Goal: Task Accomplishment & Management: Manage account settings

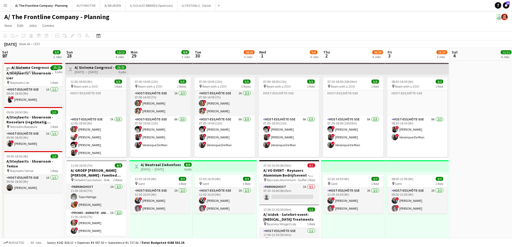
scroll to position [0, 177]
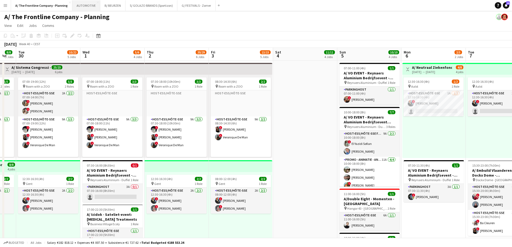
click at [85, 5] on button "AUTOMOTIVE Close" at bounding box center [86, 5] width 28 height 10
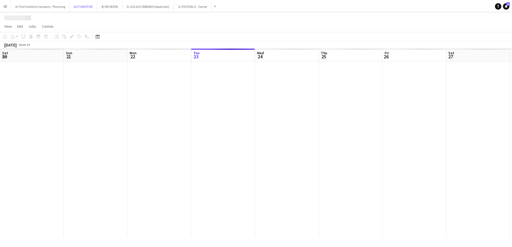
scroll to position [0, 129]
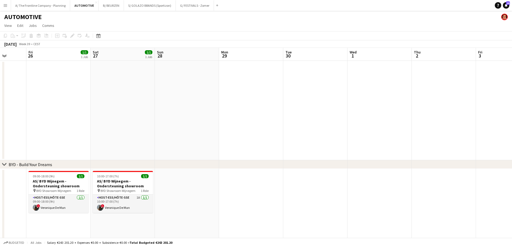
drag, startPoint x: 264, startPoint y: 120, endPoint x: 246, endPoint y: 119, distance: 18.9
click at [246, 120] on app-calendar-viewport "Mon 22 5/5 2 Jobs Tue 23 Wed 24 Thu 25 Fri 26 1/1 1 Job Sat 27 1/1 1 Job Sun 28…" at bounding box center [256, 246] width 512 height 396
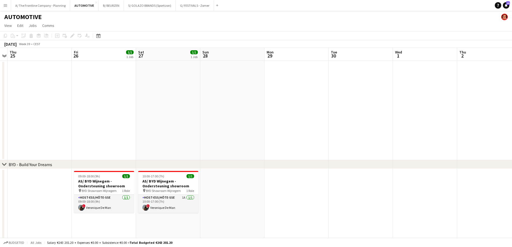
scroll to position [0, 168]
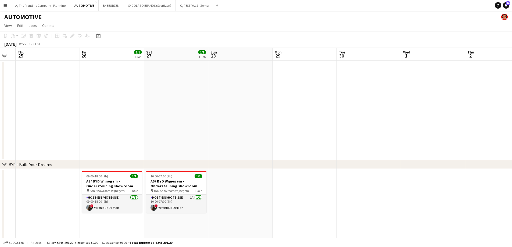
drag, startPoint x: 338, startPoint y: 129, endPoint x: 163, endPoint y: 130, distance: 175.1
click at [163, 130] on app-calendar-viewport "Mon 22 5/5 2 Jobs Tue 23 Wed 24 Thu 25 Fri 26 1/1 1 Job Sat 27 1/1 1 Job Sun 28…" at bounding box center [256, 246] width 512 height 396
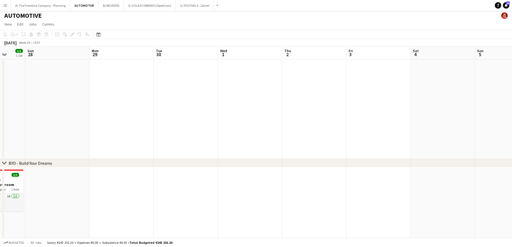
scroll to position [0, 0]
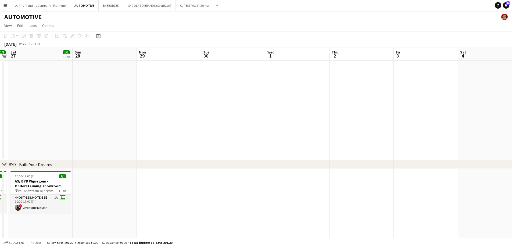
drag, startPoint x: 176, startPoint y: 144, endPoint x: 354, endPoint y: 125, distance: 179.1
click at [354, 125] on app-calendar-viewport "Thu 25 Fri 26 1/1 1 Job Sat 27 1/1 1 Job Sun 28 Mon 29 Tue 30 Wed 1 Thu 2 Fri 3…" at bounding box center [256, 246] width 512 height 396
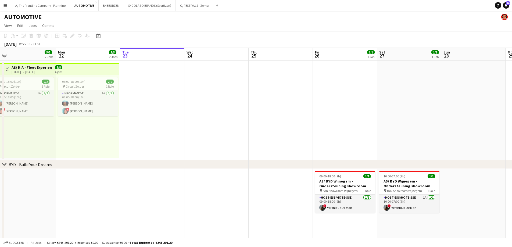
drag, startPoint x: 133, startPoint y: 144, endPoint x: 306, endPoint y: 130, distance: 173.5
click at [306, 130] on app-calendar-viewport "Fri 19 7/7 4 Jobs Sat 20 7/7 4 Jobs Sun 21 5/5 2 Jobs Mon 22 5/5 2 Jobs Tue 23 …" at bounding box center [256, 246] width 512 height 396
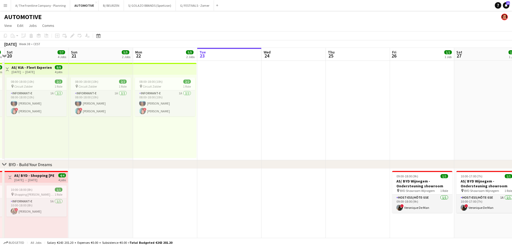
drag, startPoint x: 217, startPoint y: 155, endPoint x: 388, endPoint y: 124, distance: 173.6
click at [388, 124] on app-calendar-viewport "Thu 18 1/1 1 Job Fri 19 7/7 4 Jobs Sat 20 7/7 4 Jobs Sun 21 5/5 2 Jobs Mon 22 5…" at bounding box center [256, 246] width 512 height 396
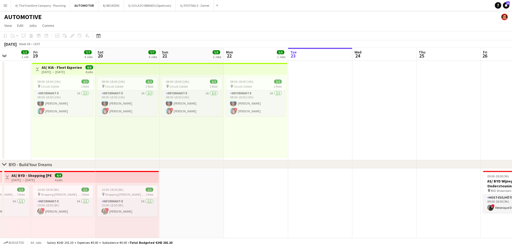
drag, startPoint x: 427, startPoint y: 127, endPoint x: 237, endPoint y: 123, distance: 190.7
click at [236, 125] on app-calendar-viewport "Tue 16 0/1 1 Job Wed 17 2/2 2 Jobs Thu 18 1/1 1 Job Fri 19 7/7 4 Jobs Sat 20 7/…" at bounding box center [256, 246] width 512 height 396
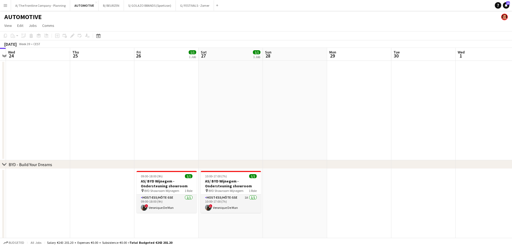
drag, startPoint x: 359, startPoint y: 124, endPoint x: 205, endPoint y: 123, distance: 153.0
click at [205, 123] on app-calendar-viewport "Sun 21 5/5 2 Jobs Mon 22 5/5 2 Jobs Tue 23 Wed 24 Thu 25 Fri 26 1/1 1 Job Sat 2…" at bounding box center [256, 246] width 512 height 396
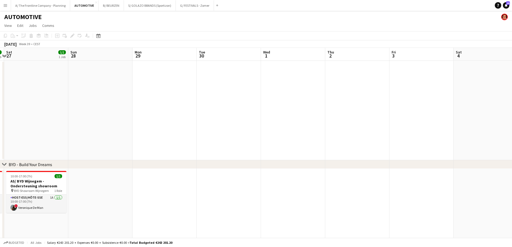
scroll to position [0, 173]
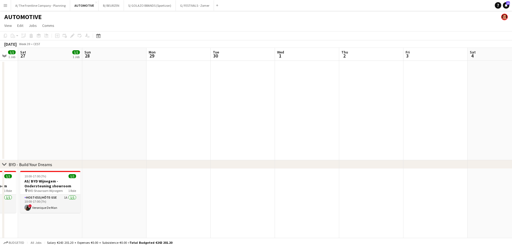
drag, startPoint x: 300, startPoint y: 138, endPoint x: 190, endPoint y: 130, distance: 109.8
click at [141, 132] on app-calendar-viewport "Wed 24 Thu 25 Fri 26 1/1 1 Job Sat 27 1/1 1 Job Sun 28 Mon 29 Tue 30 Wed 1 Thu …" at bounding box center [256, 246] width 512 height 396
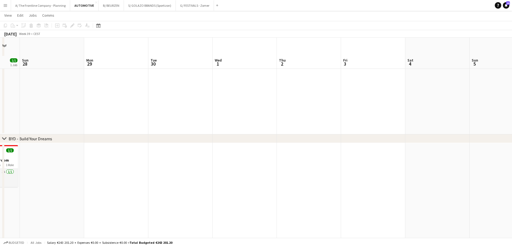
scroll to position [0, 0]
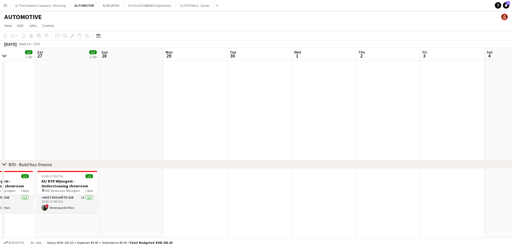
drag, startPoint x: 273, startPoint y: 125, endPoint x: 335, endPoint y: 125, distance: 62.1
click at [335, 125] on app-calendar-viewport "Wed 24 Thu 25 Fri 26 1/1 1 Job Sat 27 1/1 1 Job Sun 28 Mon 29 Tue 30 Wed 1 Thu …" at bounding box center [256, 246] width 512 height 396
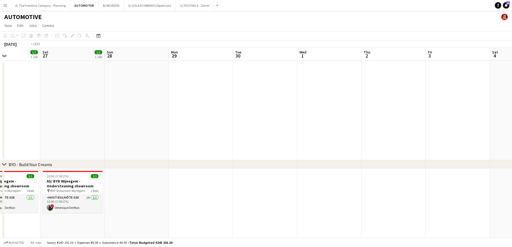
drag, startPoint x: 384, startPoint y: 126, endPoint x: 77, endPoint y: 107, distance: 306.7
click at [64, 110] on app-calendar-viewport "Tue 23 Wed 24 Thu 25 Fri 26 1/1 1 Job Sat 27 1/1 1 Job Sun 28 Mon 29 Tue 30 Wed…" at bounding box center [256, 246] width 512 height 396
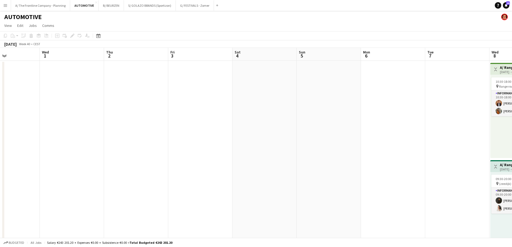
scroll to position [0, 165]
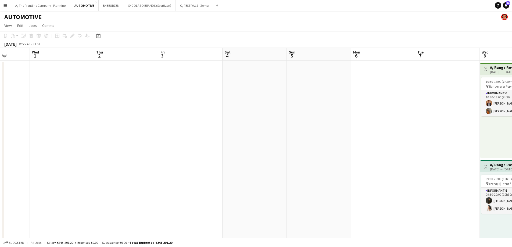
drag, startPoint x: 331, startPoint y: 107, endPoint x: 197, endPoint y: 104, distance: 134.0
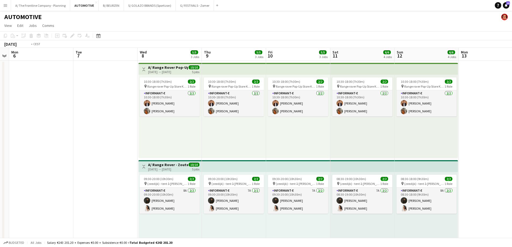
drag, startPoint x: 283, startPoint y: 129, endPoint x: 117, endPoint y: 109, distance: 167.4
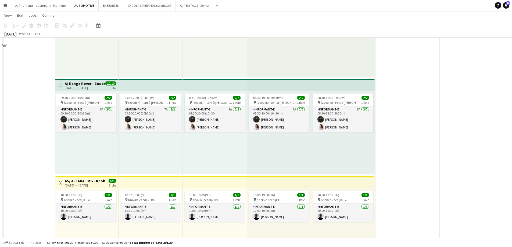
scroll to position [0, 0]
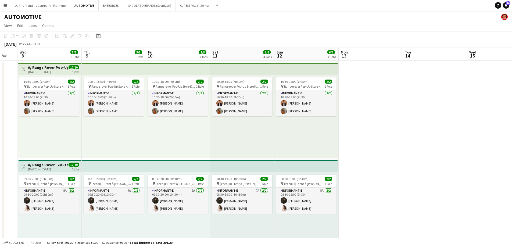
drag, startPoint x: 448, startPoint y: 125, endPoint x: 88, endPoint y: 102, distance: 361.4
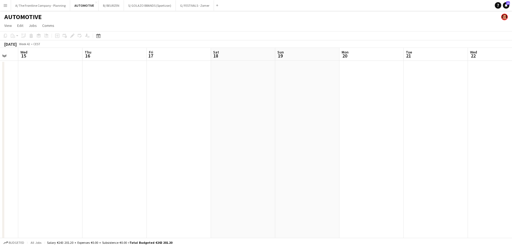
drag, startPoint x: 329, startPoint y: 112, endPoint x: 145, endPoint y: 101, distance: 184.6
drag, startPoint x: 371, startPoint y: 116, endPoint x: 101, endPoint y: 120, distance: 270.1
drag, startPoint x: 392, startPoint y: 114, endPoint x: 150, endPoint y: 120, distance: 242.1
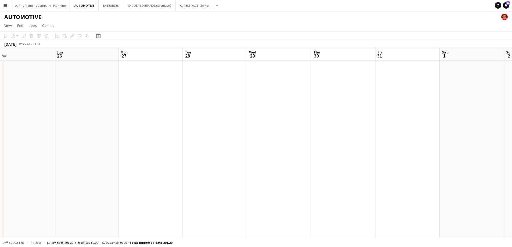
drag, startPoint x: 346, startPoint y: 128, endPoint x: 10, endPoint y: 122, distance: 335.7
drag, startPoint x: 353, startPoint y: 132, endPoint x: 161, endPoint y: 127, distance: 191.8
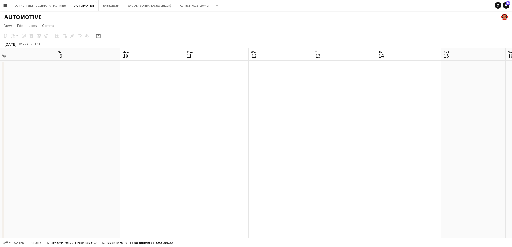
drag, startPoint x: 120, startPoint y: 132, endPoint x: 141, endPoint y: 121, distance: 23.7
drag, startPoint x: 304, startPoint y: 126, endPoint x: 197, endPoint y: 136, distance: 107.6
drag, startPoint x: 314, startPoint y: 138, endPoint x: 36, endPoint y: 136, distance: 278.4
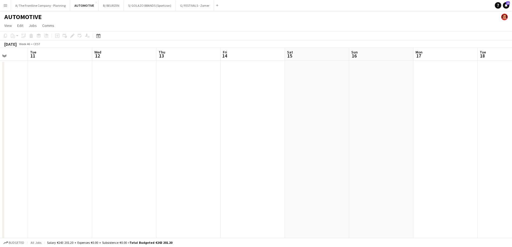
drag, startPoint x: 334, startPoint y: 125, endPoint x: 75, endPoint y: 133, distance: 259.1
drag, startPoint x: 292, startPoint y: 103, endPoint x: 250, endPoint y: 97, distance: 42.3
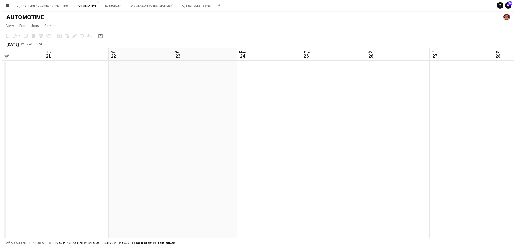
scroll to position [0, 175]
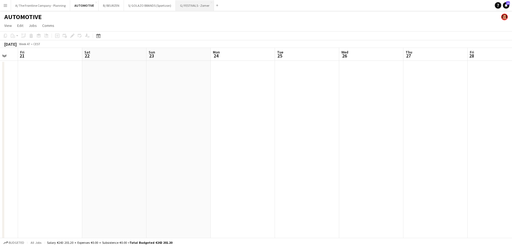
click at [190, 10] on button "G/ FESTIVALS - Zomer Close" at bounding box center [195, 5] width 38 height 10
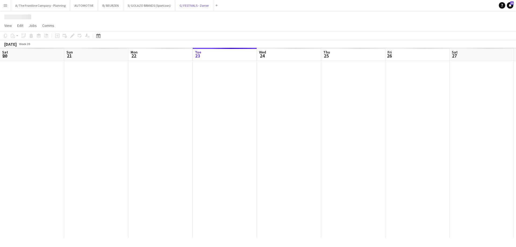
scroll to position [0, 129]
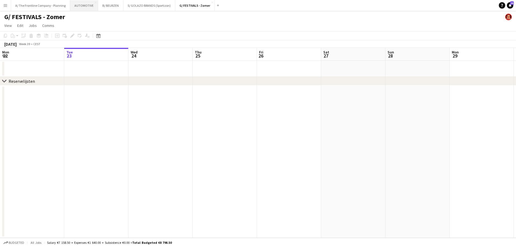
drag, startPoint x: 84, startPoint y: 6, endPoint x: 81, endPoint y: 8, distance: 3.2
click at [82, 8] on button "AUTOMOTIVE Close" at bounding box center [84, 5] width 28 height 10
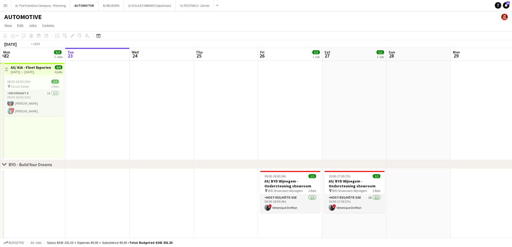
drag, startPoint x: 122, startPoint y: 131, endPoint x: 221, endPoint y: 114, distance: 100.9
click at [221, 114] on app-calendar-viewport "Sat 20 7/7 4 Jobs Sun 21 5/5 2 Jobs Mon 22 5/5 2 Jobs Tue 23 Wed 24 Thu 25 Fri …" at bounding box center [256, 246] width 512 height 396
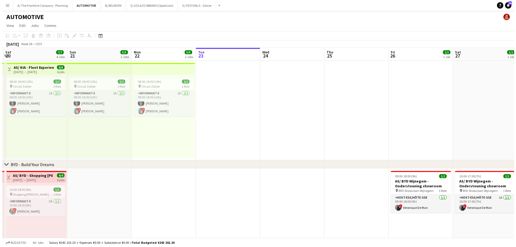
scroll to position [0, 158]
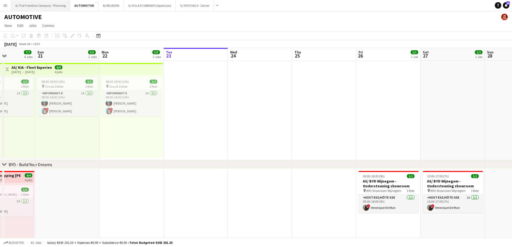
click at [38, 7] on button "A/ The Frontline Company - Planning Close" at bounding box center [40, 5] width 59 height 10
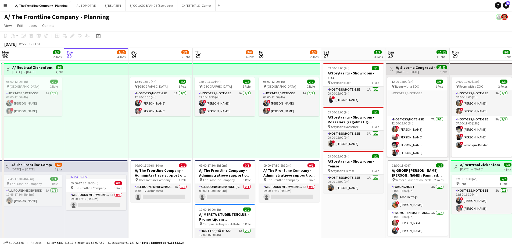
drag, startPoint x: 375, startPoint y: 126, endPoint x: 101, endPoint y: 114, distance: 274.6
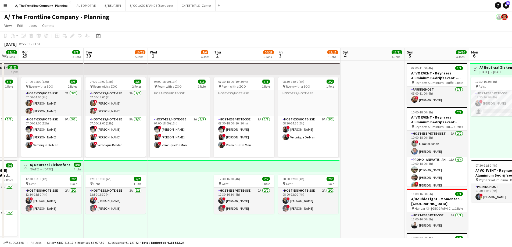
drag, startPoint x: 323, startPoint y: 126, endPoint x: 279, endPoint y: 125, distance: 43.9
drag, startPoint x: 396, startPoint y: 125, endPoint x: 104, endPoint y: 123, distance: 292.1
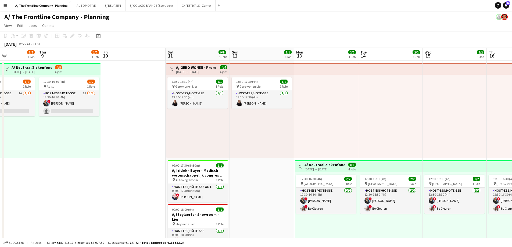
drag, startPoint x: 419, startPoint y: 143, endPoint x: 140, endPoint y: 136, distance: 279.0
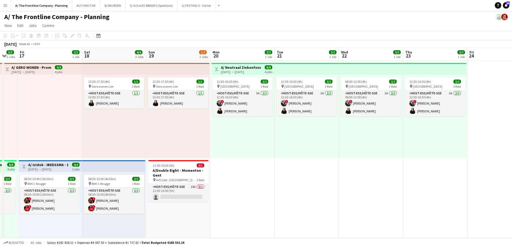
drag, startPoint x: 184, startPoint y: 146, endPoint x: 122, endPoint y: 140, distance: 62.7
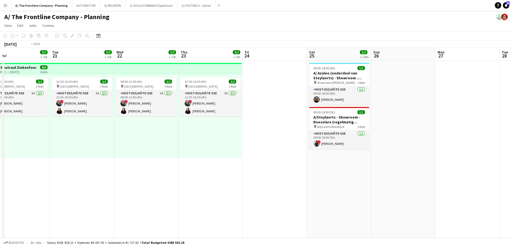
drag, startPoint x: 361, startPoint y: 140, endPoint x: 147, endPoint y: 140, distance: 214.1
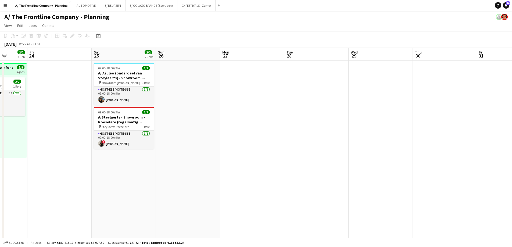
drag, startPoint x: 423, startPoint y: 155, endPoint x: 277, endPoint y: 159, distance: 145.6
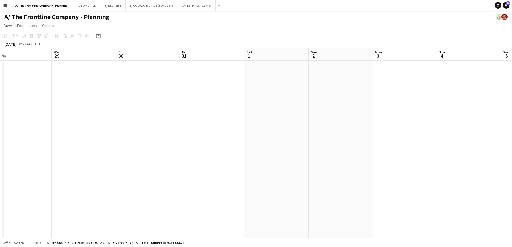
drag, startPoint x: 488, startPoint y: 164, endPoint x: 230, endPoint y: 157, distance: 258.0
drag, startPoint x: 385, startPoint y: 170, endPoint x: 381, endPoint y: 169, distance: 4.9
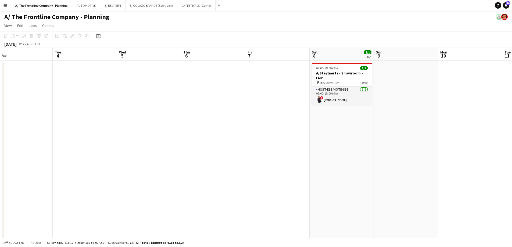
drag, startPoint x: 351, startPoint y: 158, endPoint x: 83, endPoint y: 152, distance: 267.9
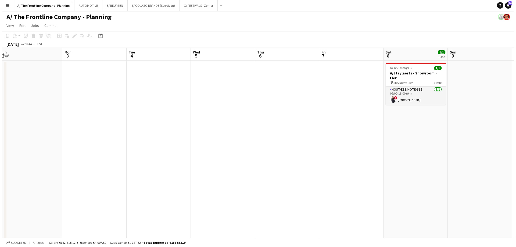
scroll to position [0, 120]
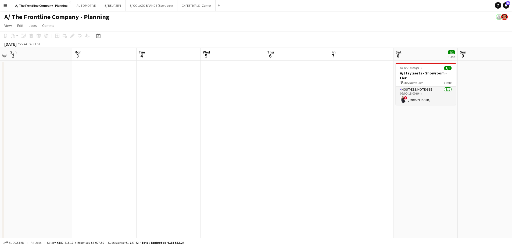
drag, startPoint x: 162, startPoint y: 158, endPoint x: 314, endPoint y: 148, distance: 152.0
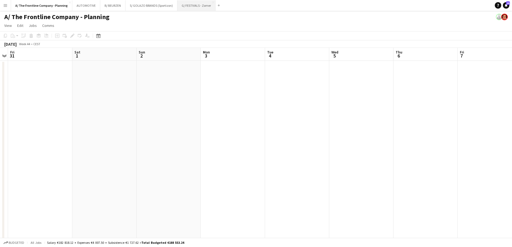
click at [187, 5] on button "G/ FESTIVALS - Zomer Close" at bounding box center [197, 5] width 38 height 10
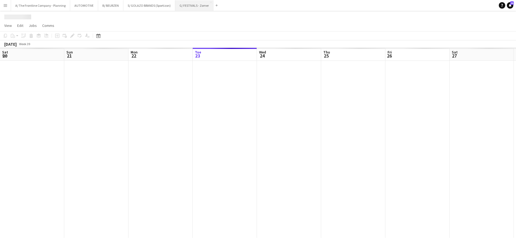
scroll to position [0, 129]
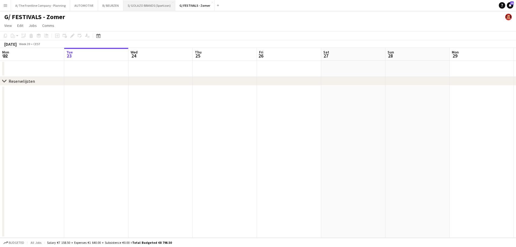
click at [162, 5] on button "S/ GOLAZO BRANDS (Sportizon) Close" at bounding box center [149, 5] width 52 height 10
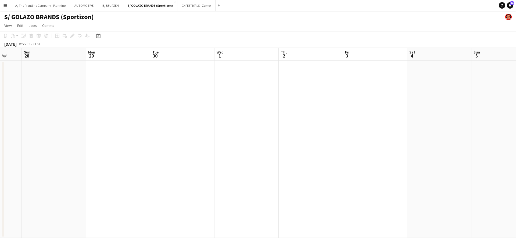
drag, startPoint x: 452, startPoint y: 133, endPoint x: 88, endPoint y: 115, distance: 364.4
click at [88, 115] on app-calendar-viewport "Thu 25 Fri 26 Sat 27 Sun 28 Mon 29 Tue 30 Wed 1 Thu 2 Fri 3 Sat 4 Sun 5 Mon 6 T…" at bounding box center [258, 143] width 516 height 190
drag, startPoint x: 257, startPoint y: 101, endPoint x: 31, endPoint y: 105, distance: 226.5
click at [29, 105] on app-calendar-viewport "Wed 1 Thu 2 Fri 3 Sat 4 Sun 5 Mon 6 Tue 7 Wed 8 Thu 9 Fri 10 Sat 11 Sun 12 Mon …" at bounding box center [258, 143] width 516 height 190
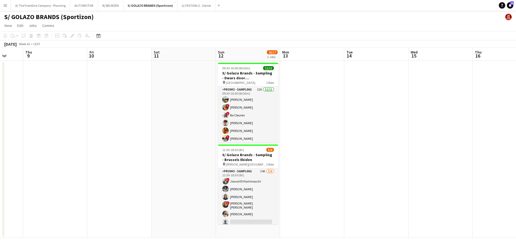
drag, startPoint x: 328, startPoint y: 101, endPoint x: 365, endPoint y: 103, distance: 36.9
click at [53, 94] on app-calendar-viewport "Mon 6 Tue 7 Wed 8 Thu 9 Fri 10 Sat 11 Sun 12 16/17 2 Jobs Mon 13 Tue 14 Wed 15 …" at bounding box center [258, 143] width 516 height 190
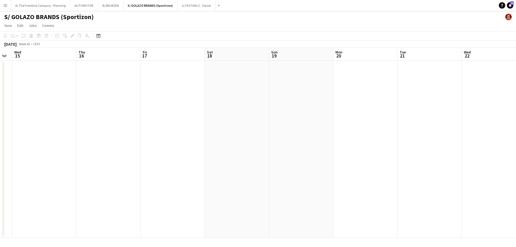
drag, startPoint x: 411, startPoint y: 103, endPoint x: 377, endPoint y: 113, distance: 36.1
click at [151, 99] on app-calendar-viewport "Sat 11 Sun 12 16/17 2 Jobs Mon 13 Tue 14 Wed 15 Thu 16 Fri 17 Sat 18 Sun 19 Mon…" at bounding box center [258, 143] width 516 height 190
drag, startPoint x: 170, startPoint y: 102, endPoint x: 164, endPoint y: 102, distance: 5.6
click at [164, 102] on app-calendar-viewport "Sat 11 Sun 12 16/17 2 Jobs Mon 13 Tue 14 Wed 15 Thu 16 Fri 17 Sat 18 Sun 19 Mon…" at bounding box center [258, 143] width 516 height 190
drag, startPoint x: 178, startPoint y: 95, endPoint x: 34, endPoint y: 94, distance: 144.2
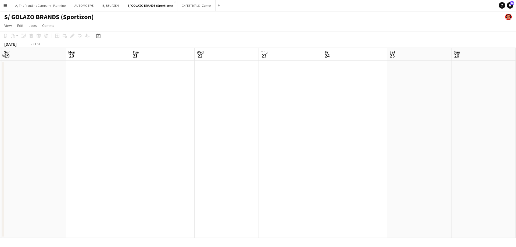
click at [34, 94] on app-calendar-viewport "Thu 16 Fri 17 Sat 18 Sun 19 Mon 20 Tue 21 Wed 22 Thu 23 Fri 24 Sat 25 Sun 26 Mo…" at bounding box center [258, 143] width 516 height 190
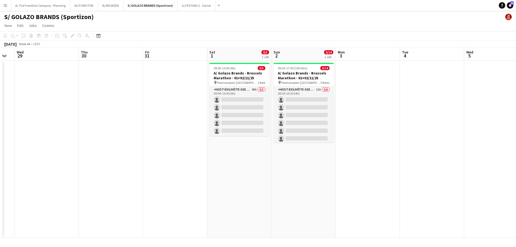
drag, startPoint x: 263, startPoint y: 102, endPoint x: 111, endPoint y: 94, distance: 151.6
click at [111, 94] on app-calendar-viewport "Sun 26 Mon 27 Tue 28 Wed 29 Thu 30 Fri 31 Sat 1 0/5 1 Job Sun 2 0/14 1 Job Mon …" at bounding box center [258, 143] width 516 height 190
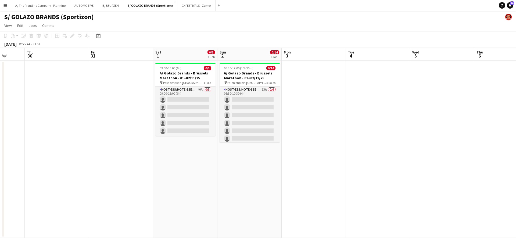
scroll to position [0, 202]
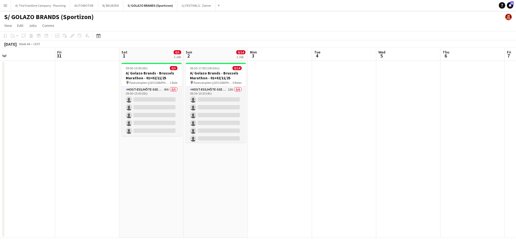
drag, startPoint x: 356, startPoint y: 115, endPoint x: 309, endPoint y: 108, distance: 47.7
click at [309, 108] on app-calendar-viewport "Mon 27 Tue 28 Wed 29 Thu 30 Fri 31 Sat 1 0/5 1 Job Sun 2 0/14 1 Job Mon 3 Tue 4…" at bounding box center [258, 143] width 516 height 190
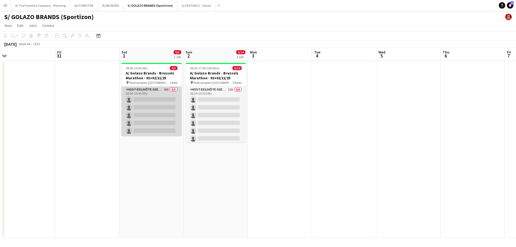
click at [156, 107] on app-card-role "Host-ess/Hôte-sse Onthaal-Accueill 40A 0/5 09:00-15:00 (6h) single-neutral-acti…" at bounding box center [152, 111] width 60 height 49
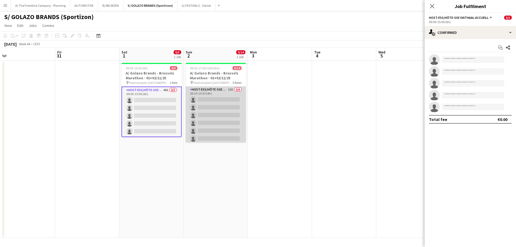
click at [212, 111] on app-card-role "Host-ess/Hôte-sse Onthaal-Accueill 13A 0/6 06:30-10:30 (4h) single-neutral-acti…" at bounding box center [216, 115] width 60 height 57
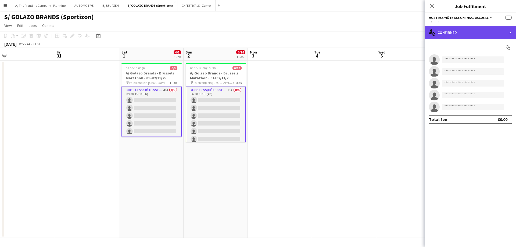
click at [474, 37] on div "single-neutral-actions-check-2 Confirmed" at bounding box center [470, 32] width 91 height 13
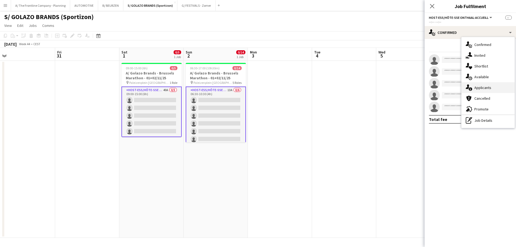
click at [483, 90] on span "Applicants" at bounding box center [483, 87] width 17 height 5
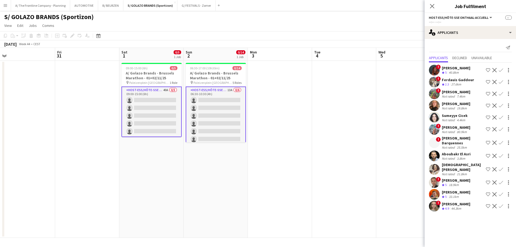
click at [458, 195] on div "33.1km" at bounding box center [454, 197] width 12 height 5
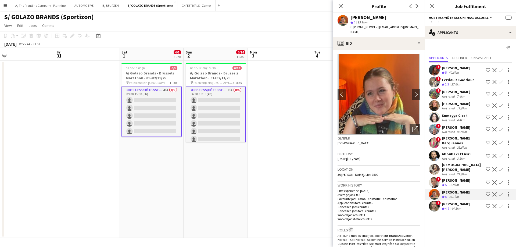
click at [454, 167] on div "[DEMOGRAPHIC_DATA][PERSON_NAME]" at bounding box center [463, 167] width 42 height 10
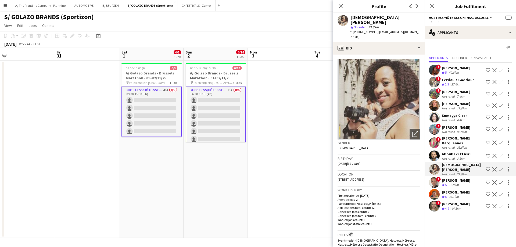
click at [452, 178] on div "[PERSON_NAME]" at bounding box center [456, 180] width 29 height 5
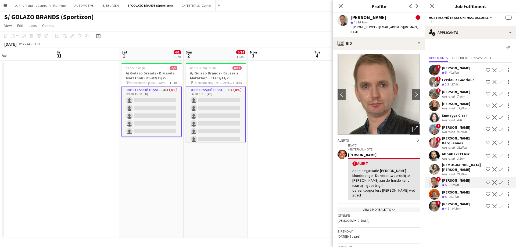
click at [449, 106] on div "[PERSON_NAME]" at bounding box center [456, 103] width 29 height 5
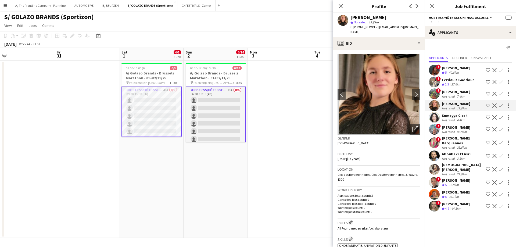
click at [152, 109] on app-card-role "Host-ess/Hôte-sse Onthaal-Accueill 40A 0/5 09:00-15:00 (6h) single-neutral-acti…" at bounding box center [152, 112] width 60 height 51
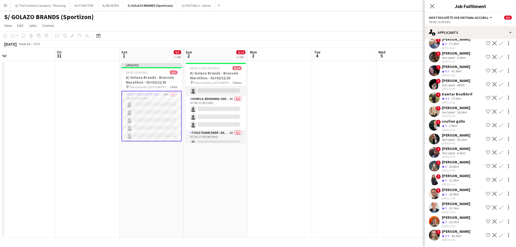
scroll to position [106, 0]
click at [447, 208] on span "5" at bounding box center [446, 208] width 2 height 4
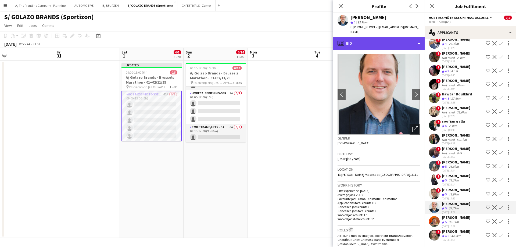
click at [374, 39] on div "profile Bio" at bounding box center [379, 43] width 91 height 13
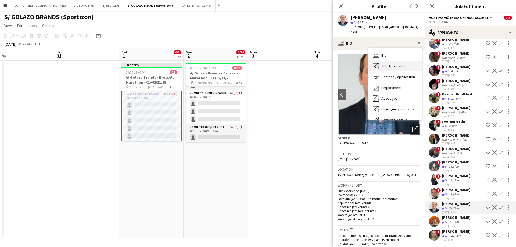
click at [382, 64] on span "Job Application" at bounding box center [394, 66] width 25 height 5
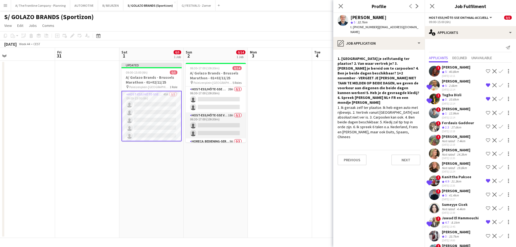
scroll to position [52, 0]
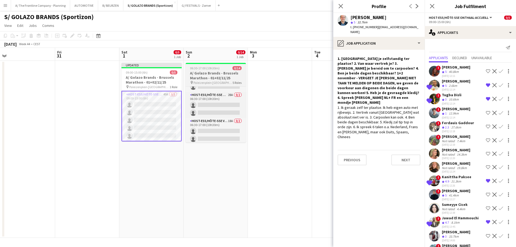
click at [208, 73] on h3 "A/ Golazo Brands - Brussels Marathon - 01+02/11/25" at bounding box center [216, 76] width 60 height 10
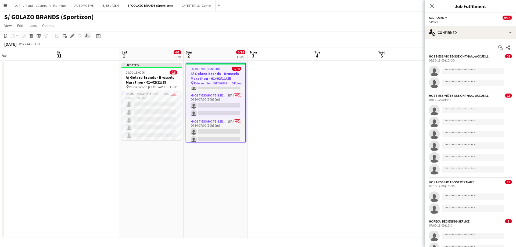
click at [87, 36] on icon "Applicants" at bounding box center [87, 36] width 4 height 4
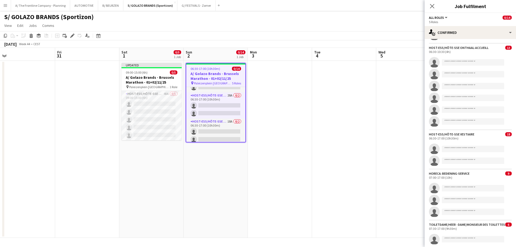
scroll to position [65, 0]
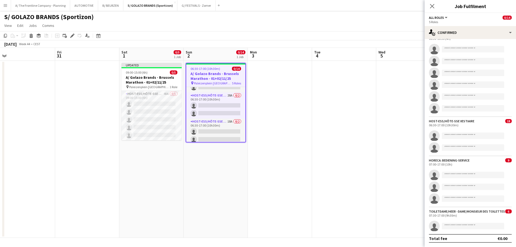
click at [133, 193] on app-date-cell "Updated 09:00-15:00 (6h) 0/5 A/ Golazo Brands - Brussels Marathon - 01+02/11/25…" at bounding box center [151, 149] width 64 height 177
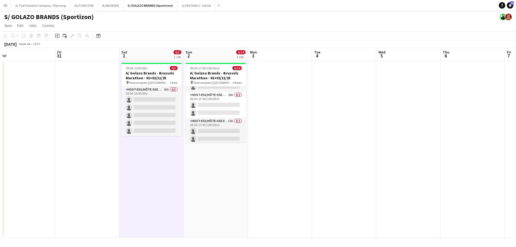
click at [5, 8] on button "Menu" at bounding box center [5, 5] width 11 height 11
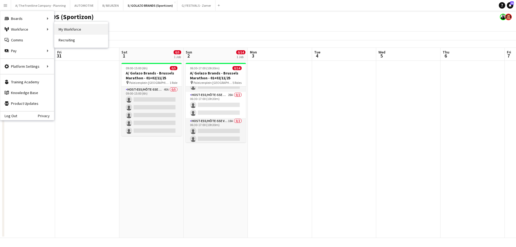
click at [66, 29] on link "My Workforce" at bounding box center [81, 29] width 54 height 11
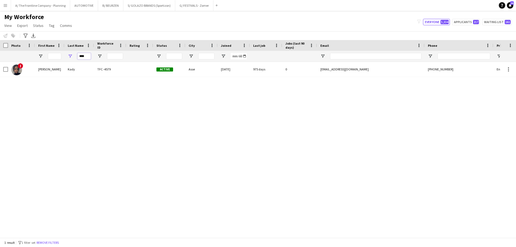
click at [84, 56] on input "****" at bounding box center [83, 56] width 13 height 6
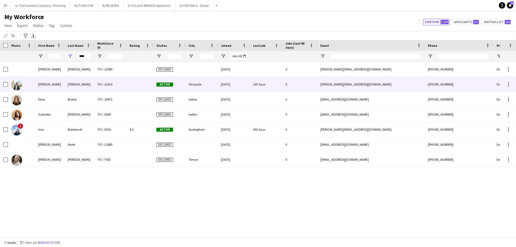
click at [53, 84] on div "[PERSON_NAME]" at bounding box center [50, 84] width 30 height 15
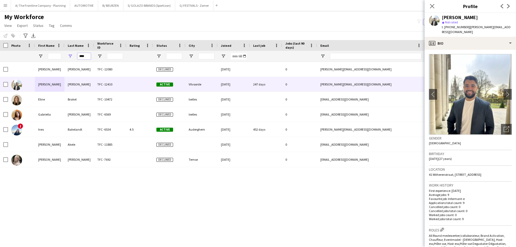
click at [83, 57] on input "****" at bounding box center [83, 56] width 13 height 6
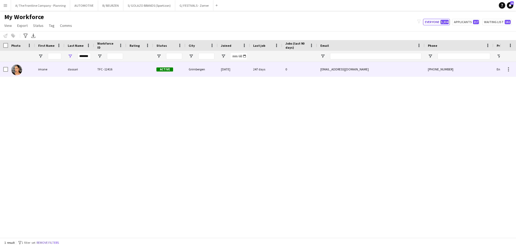
click at [58, 72] on div "imane" at bounding box center [50, 69] width 30 height 15
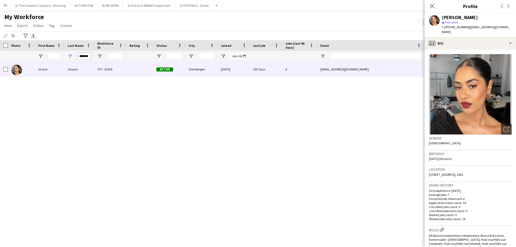
click at [84, 57] on input "*******" at bounding box center [83, 56] width 13 height 6
type input "*******"
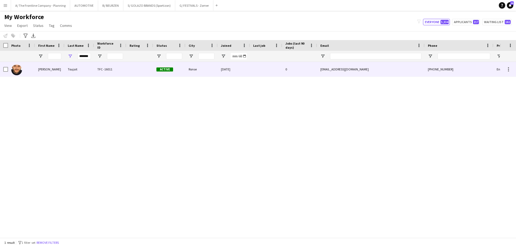
click at [47, 69] on div "[PERSON_NAME]" at bounding box center [50, 69] width 30 height 15
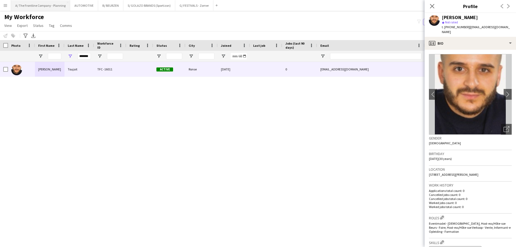
click at [27, 6] on button "A/ The Frontline Company - Planning Close" at bounding box center [40, 5] width 59 height 10
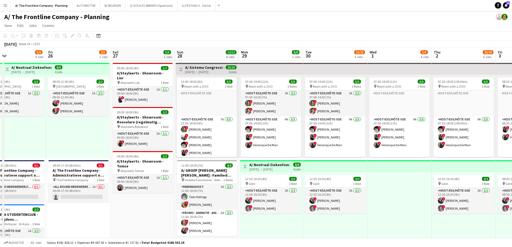
drag, startPoint x: 339, startPoint y: 124, endPoint x: 103, endPoint y: 112, distance: 236.7
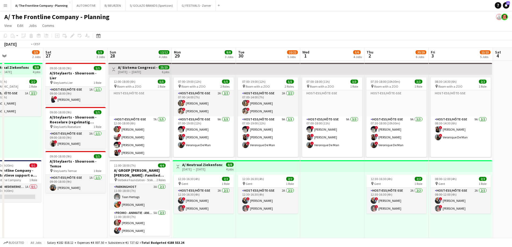
drag, startPoint x: 289, startPoint y: 160, endPoint x: 65, endPoint y: 142, distance: 225.6
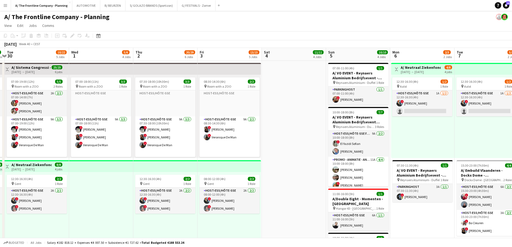
drag, startPoint x: 255, startPoint y: 142, endPoint x: 93, endPoint y: 129, distance: 163.0
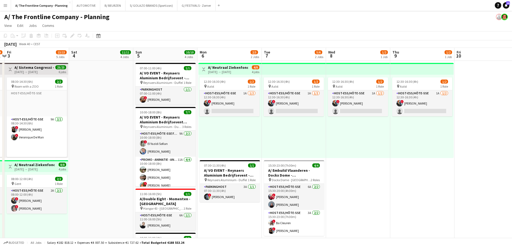
scroll to position [0, 209]
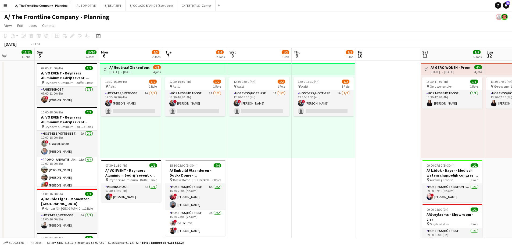
drag, startPoint x: 215, startPoint y: 138, endPoint x: 72, endPoint y: 123, distance: 143.3
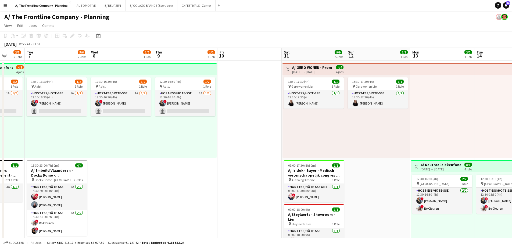
drag, startPoint x: 317, startPoint y: 135, endPoint x: 68, endPoint y: 126, distance: 249.5
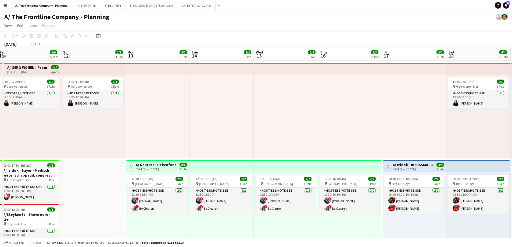
drag, startPoint x: 403, startPoint y: 136, endPoint x: 84, endPoint y: 130, distance: 319.3
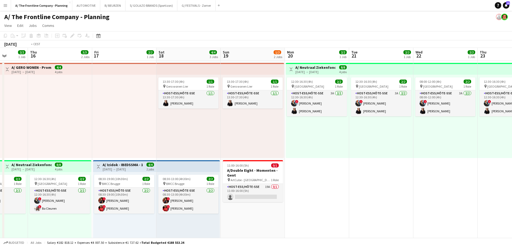
drag, startPoint x: 386, startPoint y: 141, endPoint x: 90, endPoint y: 141, distance: 295.3
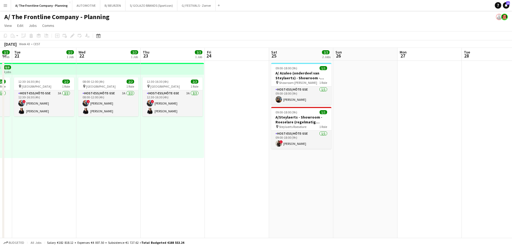
scroll to position [0, 166]
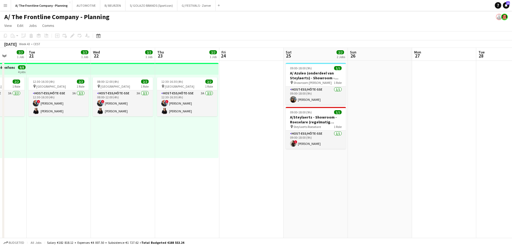
drag, startPoint x: 284, startPoint y: 156, endPoint x: 95, endPoint y: 156, distance: 189.1
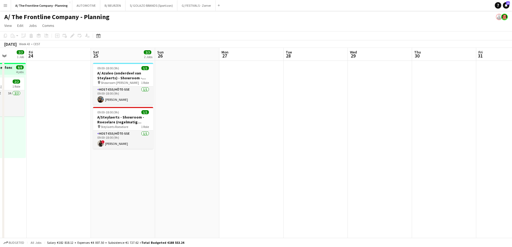
drag, startPoint x: 124, startPoint y: 157, endPoint x: 135, endPoint y: 161, distance: 12.0
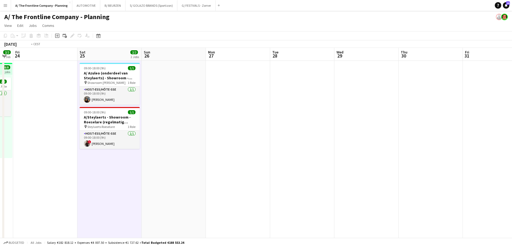
drag, startPoint x: 431, startPoint y: 157, endPoint x: 97, endPoint y: 146, distance: 334.2
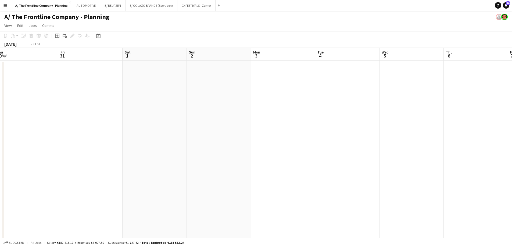
drag, startPoint x: 413, startPoint y: 150, endPoint x: 85, endPoint y: 150, distance: 328.1
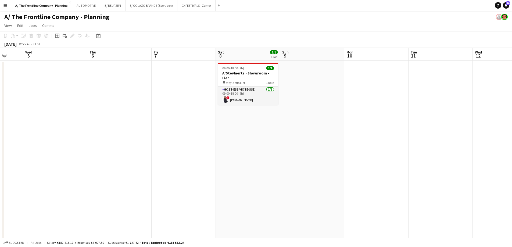
drag, startPoint x: 308, startPoint y: 143, endPoint x: 132, endPoint y: 145, distance: 176.4
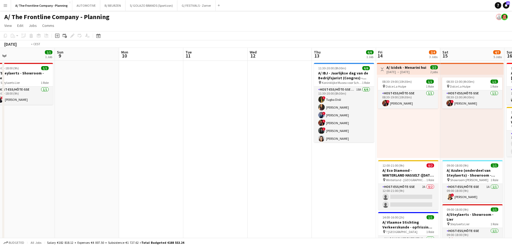
drag, startPoint x: 366, startPoint y: 153, endPoint x: 144, endPoint y: 141, distance: 221.9
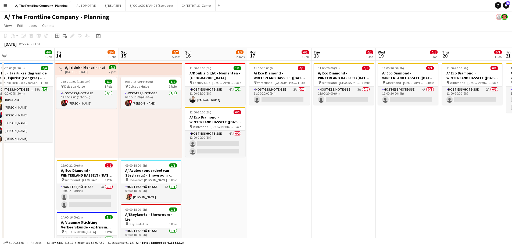
scroll to position [0, 198]
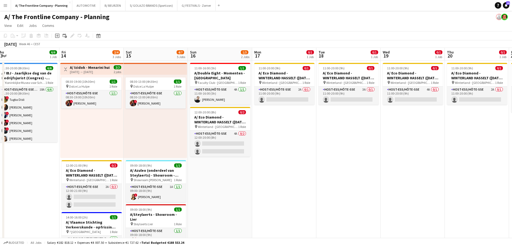
drag, startPoint x: 194, startPoint y: 132, endPoint x: 163, endPoint y: 126, distance: 31.3
click at [93, 202] on app-card-role "Host-ess/Hôte-sse 2A 0/2 12:00-21:00 (9h) single-neutral-actions single-neutral…" at bounding box center [92, 197] width 60 height 26
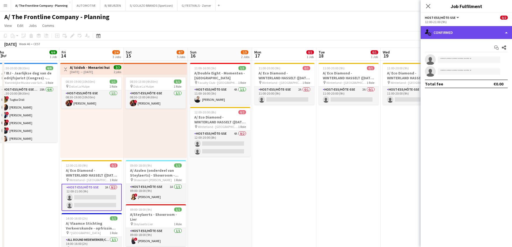
click at [466, 30] on div "single-neutral-actions-check-2 Confirmed" at bounding box center [466, 32] width 91 height 13
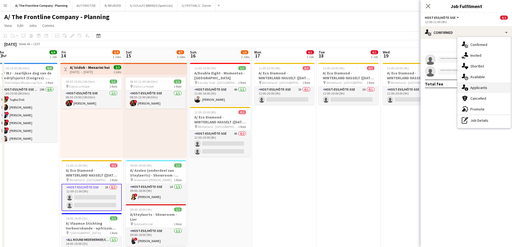
click at [469, 88] on div "single-neutral-actions-information Applicants" at bounding box center [484, 87] width 53 height 11
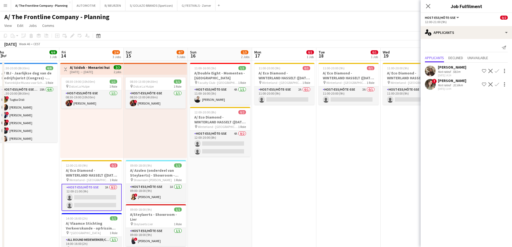
click at [454, 81] on div "[PERSON_NAME]" at bounding box center [452, 80] width 29 height 5
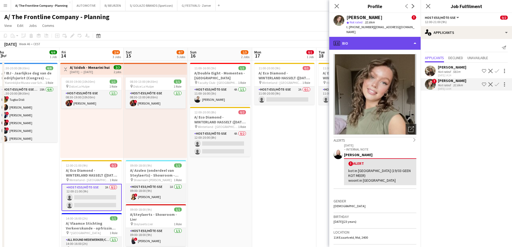
click at [375, 38] on div "profile Bio" at bounding box center [374, 43] width 91 height 13
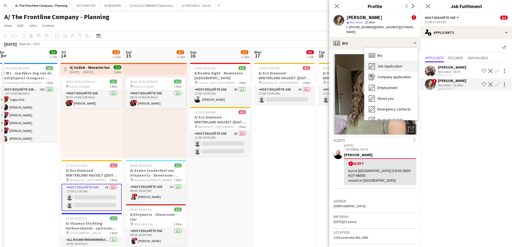
click at [377, 61] on div "Job Application Job Application" at bounding box center [391, 66] width 53 height 11
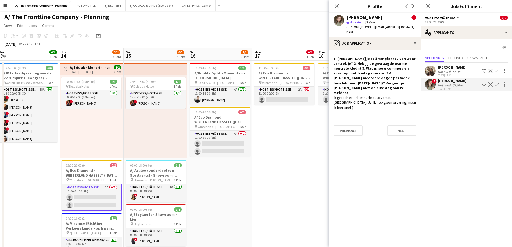
click at [448, 71] on div "Not rated" at bounding box center [445, 72] width 14 height 4
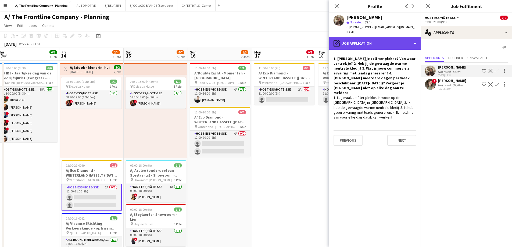
click at [372, 44] on div "pencil4 Job Application" at bounding box center [374, 43] width 91 height 13
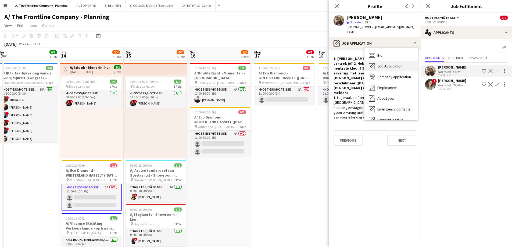
click at [379, 64] on span "Job Application" at bounding box center [390, 66] width 25 height 5
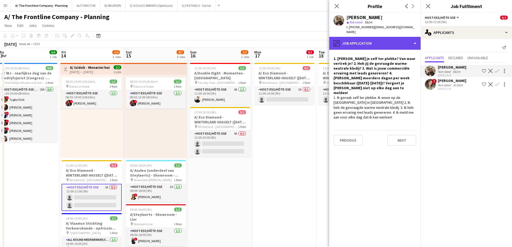
click at [379, 40] on div "pencil4 Job Application" at bounding box center [374, 43] width 91 height 13
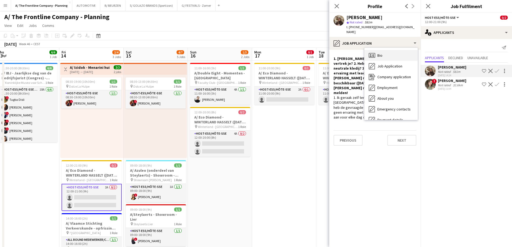
click at [385, 50] on div "Bio Bio" at bounding box center [391, 55] width 53 height 11
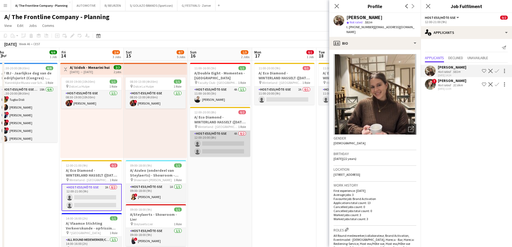
click at [233, 148] on app-card-role "Host-ess/Hôte-sse 4A 0/2 12:00-20:00 (8h) single-neutral-actions single-neutral…" at bounding box center [220, 144] width 60 height 26
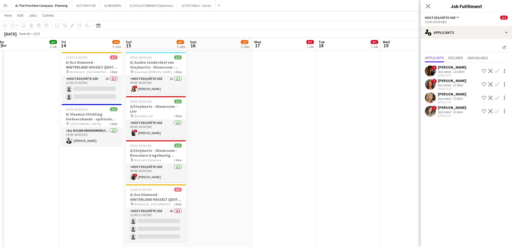
scroll to position [134, 0]
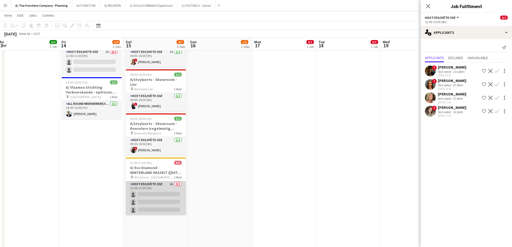
click at [141, 193] on app-card-role "Host-ess/Hôte-sse 4A 0/3 12:00-21:00 (9h) single-neutral-actions single-neutral…" at bounding box center [156, 198] width 60 height 34
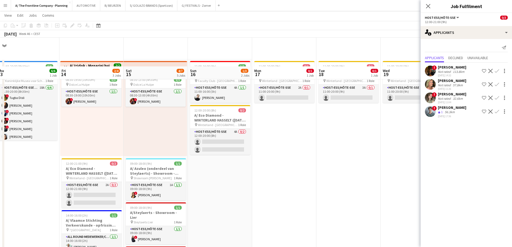
scroll to position [0, 0]
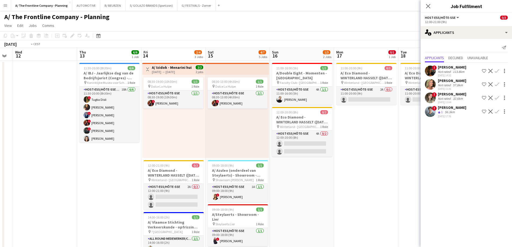
drag, startPoint x: 88, startPoint y: 134, endPoint x: 351, endPoint y: 104, distance: 263.9
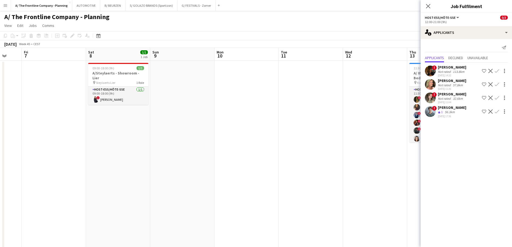
drag, startPoint x: 279, startPoint y: 130, endPoint x: 365, endPoint y: 120, distance: 86.5
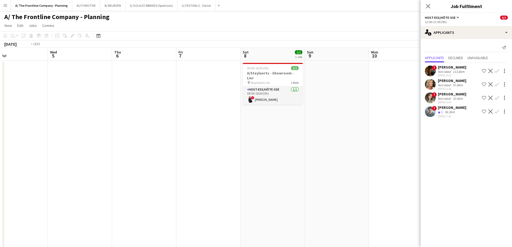
drag, startPoint x: 226, startPoint y: 139, endPoint x: 408, endPoint y: 127, distance: 182.8
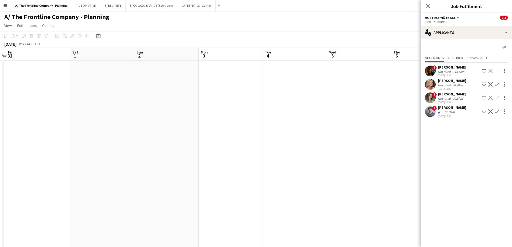
drag, startPoint x: 137, startPoint y: 132, endPoint x: 435, endPoint y: 110, distance: 299.3
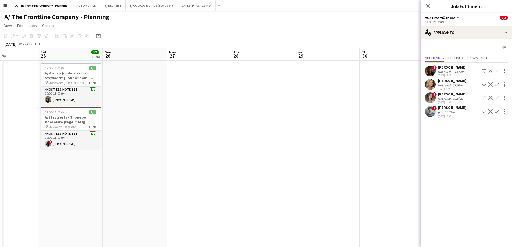
drag, startPoint x: 164, startPoint y: 141, endPoint x: 428, endPoint y: 119, distance: 264.8
drag, startPoint x: 155, startPoint y: 130, endPoint x: 358, endPoint y: 127, distance: 203.6
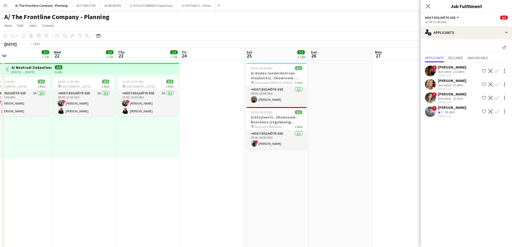
drag, startPoint x: 92, startPoint y: 140, endPoint x: 228, endPoint y: 138, distance: 136.6
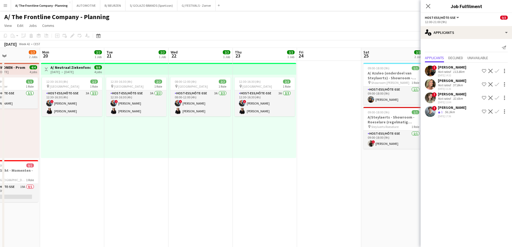
scroll to position [0, 113]
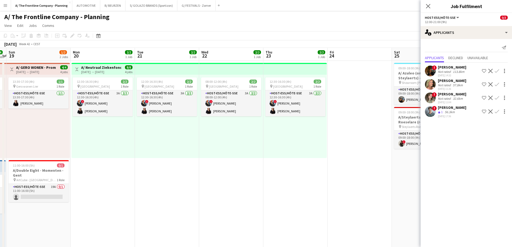
drag, startPoint x: 100, startPoint y: 167, endPoint x: 193, endPoint y: 168, distance: 93.6
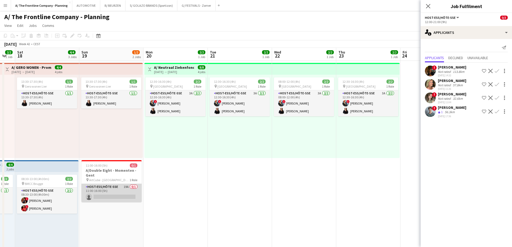
click at [133, 191] on app-card-role "Host-ess/Hôte-sse 19A 0/1 11:00-16:00 (5h) single-neutral-actions" at bounding box center [111, 193] width 60 height 18
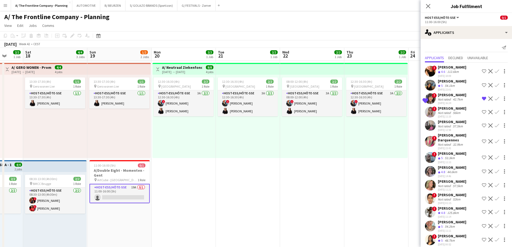
drag, startPoint x: 351, startPoint y: 166, endPoint x: 451, endPoint y: 159, distance: 100.3
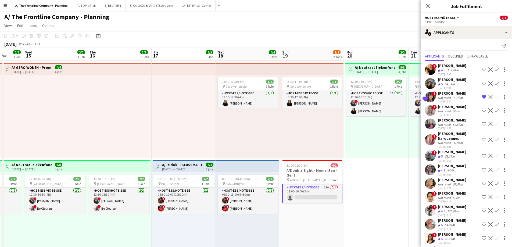
scroll to position [0, 0]
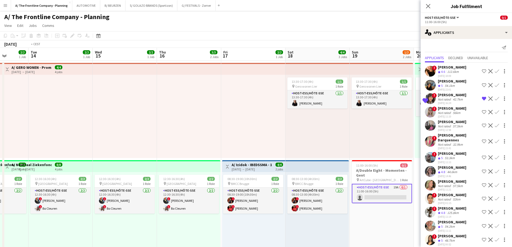
drag, startPoint x: 161, startPoint y: 141, endPoint x: 362, endPoint y: 121, distance: 201.3
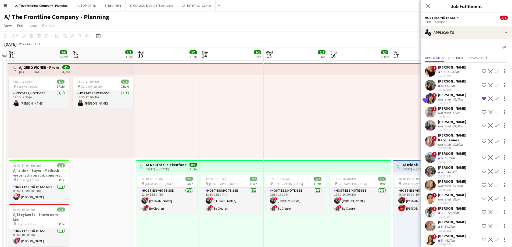
drag, startPoint x: 110, startPoint y: 133, endPoint x: 323, endPoint y: 117, distance: 213.9
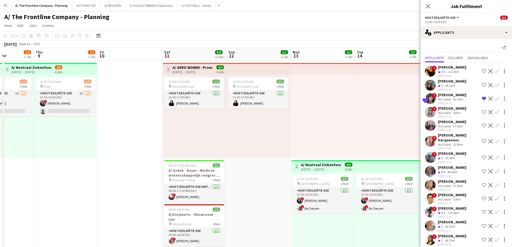
drag, startPoint x: 164, startPoint y: 139, endPoint x: 207, endPoint y: 135, distance: 43.2
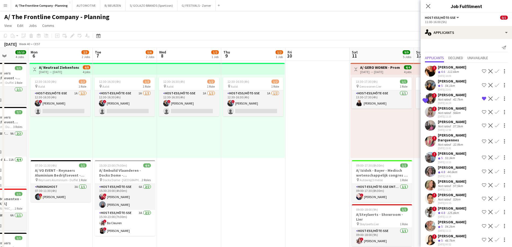
drag, startPoint x: 112, startPoint y: 152, endPoint x: 236, endPoint y: 140, distance: 124.1
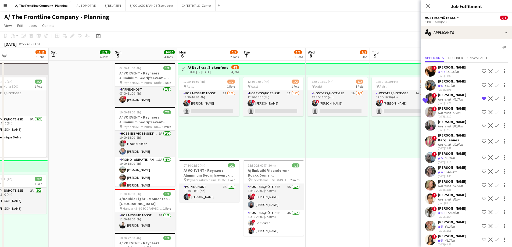
drag, startPoint x: 274, startPoint y: 147, endPoint x: 343, endPoint y: 143, distance: 70.1
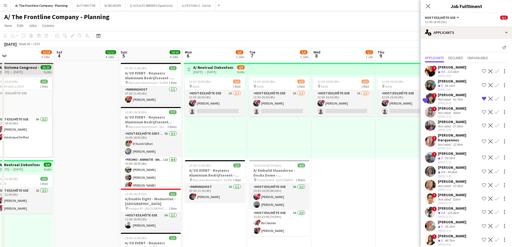
scroll to position [0, 140]
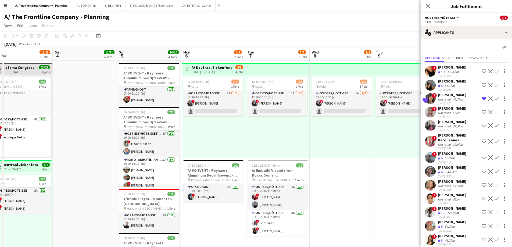
drag, startPoint x: 263, startPoint y: 147, endPoint x: 390, endPoint y: 141, distance: 127.1
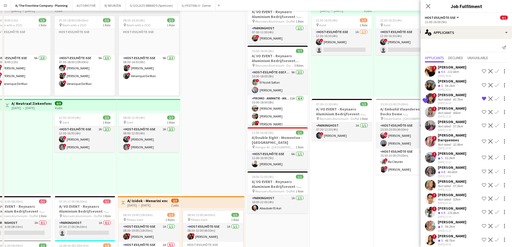
scroll to position [108, 0]
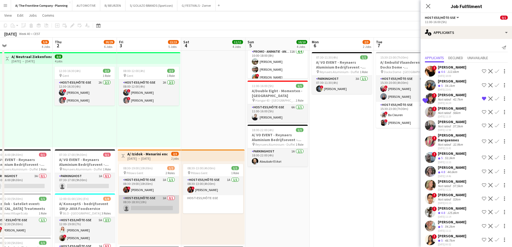
click at [157, 201] on app-card-role "Host-ess/Hôte-sse 1A 0/1 08:30-18:30 (10h) single-neutral-actions" at bounding box center [149, 204] width 60 height 18
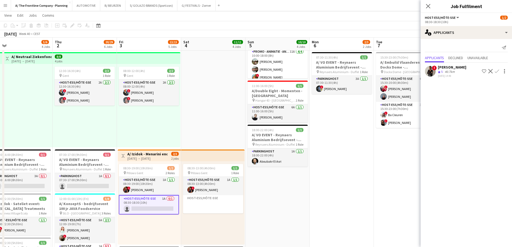
click at [4, 7] on app-icon "Menu" at bounding box center [5, 5] width 4 height 4
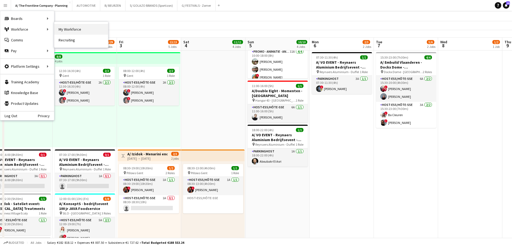
click at [80, 28] on link "My Workforce" at bounding box center [81, 29] width 54 height 11
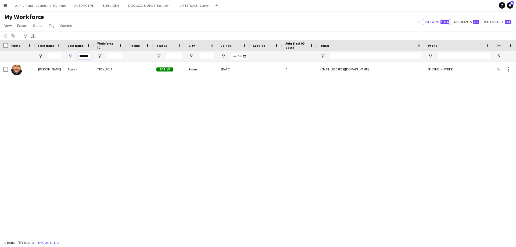
click at [83, 57] on input "*******" at bounding box center [83, 56] width 13 height 6
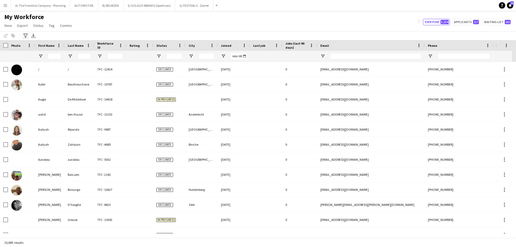
click at [25, 36] on icon at bounding box center [25, 36] width 4 height 4
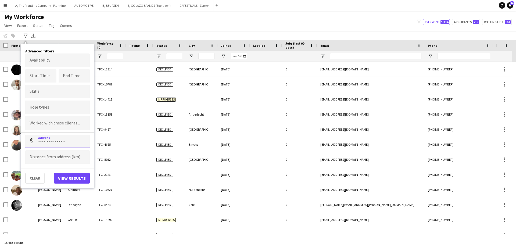
click at [46, 142] on input at bounding box center [57, 141] width 65 height 13
click at [50, 123] on input "Type to search clients..." at bounding box center [58, 123] width 56 height 5
type input "******"
click at [50, 134] on div "IZIDOK" at bounding box center [57, 138] width 65 height 13
click at [64, 122] on form at bounding box center [60, 125] width 23 height 6
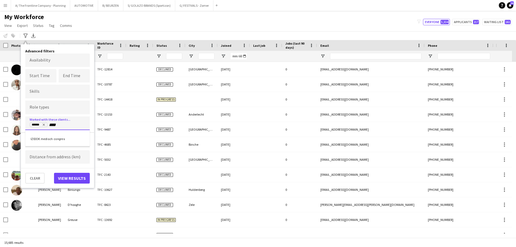
type input "****"
click at [64, 141] on div "IZIDOK medisch congres" at bounding box center [57, 138] width 65 height 13
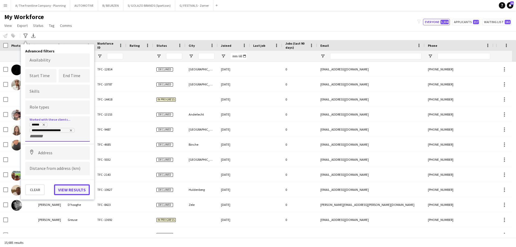
click at [69, 191] on button "View results" at bounding box center [72, 190] width 36 height 11
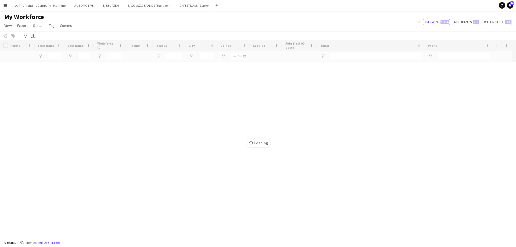
type input "**********"
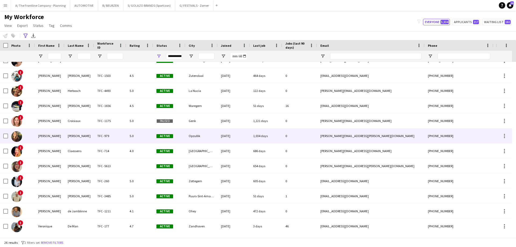
scroll to position [220, 0]
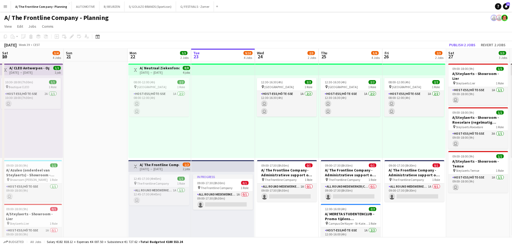
scroll to position [0, 129]
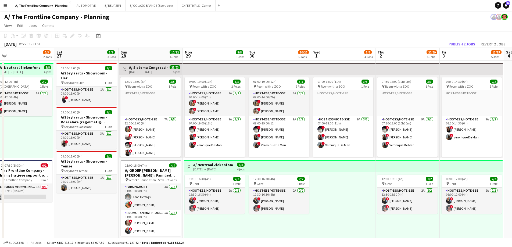
drag, startPoint x: 277, startPoint y: 146, endPoint x: 179, endPoint y: 143, distance: 98.8
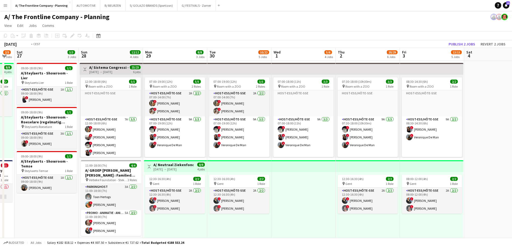
drag, startPoint x: 360, startPoint y: 170, endPoint x: 115, endPoint y: 153, distance: 245.6
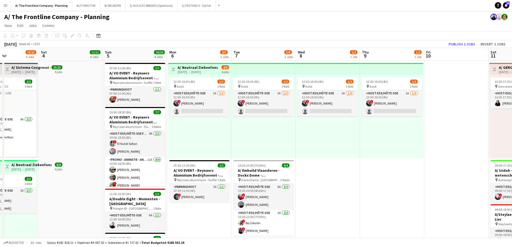
drag, startPoint x: 188, startPoint y: 150, endPoint x: 154, endPoint y: 147, distance: 34.3
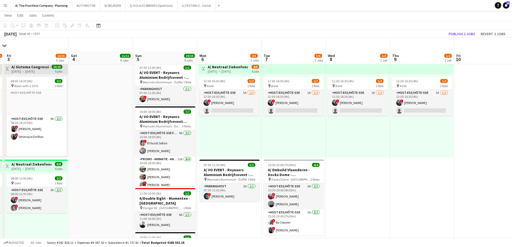
scroll to position [161, 0]
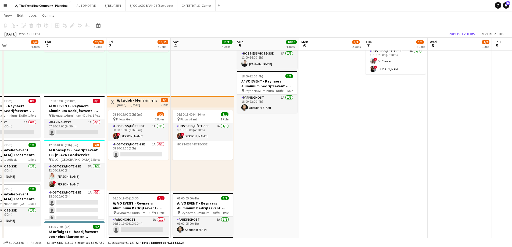
drag, startPoint x: 227, startPoint y: 171, endPoint x: 329, endPoint y: 162, distance: 102.6
click at [329, 162] on app-calendar-viewport "Mon 29 8/8 3 Jobs Tue 30 10/22 5 Jobs Wed 1 5/6 4 Jobs Thu 2 20/29 6 Jobs Fri 3…" at bounding box center [256, 141] width 512 height 562
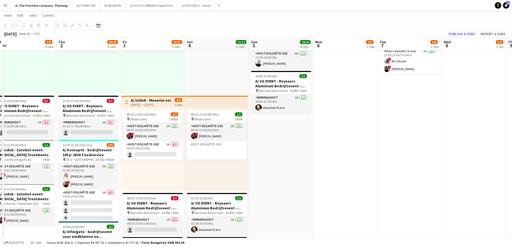
scroll to position [0, 132]
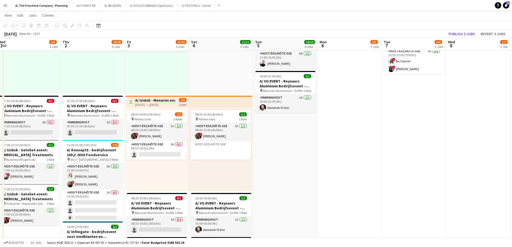
drag, startPoint x: 97, startPoint y: 245, endPoint x: 198, endPoint y: 237, distance: 101.7
click at [198, 237] on app-calendar-viewport "Mon 29 8/8 3 Jobs Tue 30 10/22 5 Jobs Wed 1 5/6 4 Jobs Thu 2 20/29 6 Jobs Fri 3…" at bounding box center [256, 141] width 512 height 562
click at [170, 154] on app-card-role "Host-ess/Hôte-sse 1A 0/1 08:30-18:30 (10h) single-neutral-actions" at bounding box center [157, 150] width 60 height 18
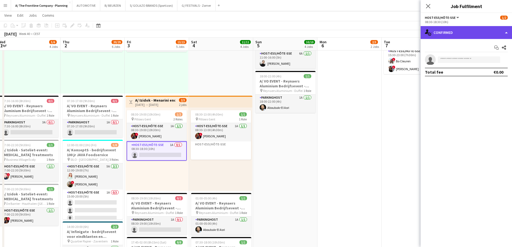
click at [477, 34] on div "single-neutral-actions-check-2 Confirmed" at bounding box center [466, 32] width 91 height 13
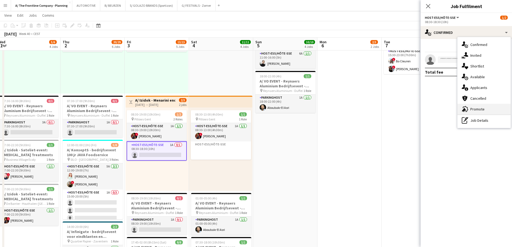
click at [477, 112] on span "Promote" at bounding box center [478, 109] width 14 height 5
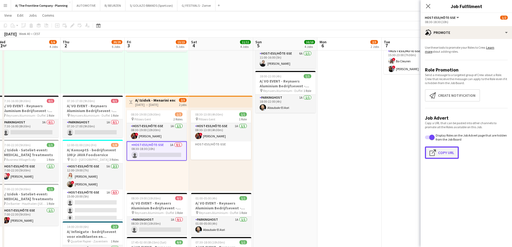
click at [449, 156] on button "Click to copy URL Copy Url" at bounding box center [442, 153] width 34 height 12
type textarea "**********"
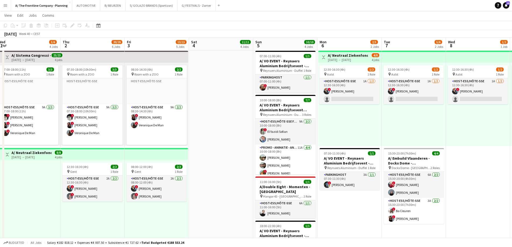
click at [3, 8] on button "Menu" at bounding box center [5, 5] width 11 height 11
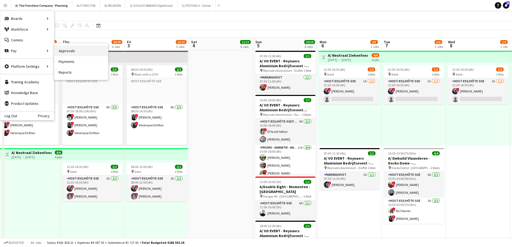
click at [75, 51] on link "Approvals" at bounding box center [81, 50] width 54 height 11
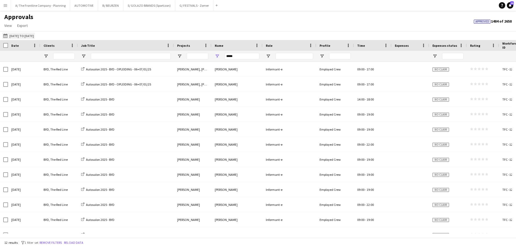
click at [22, 37] on button "[DATE] to [DATE] [DATE] to [DATE]" at bounding box center [18, 36] width 33 height 6
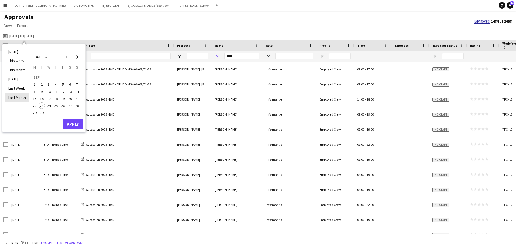
click at [17, 99] on li "Last Month" at bounding box center [17, 97] width 24 height 9
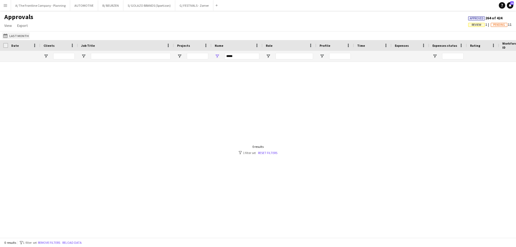
click at [12, 35] on button "[DATE] to [DATE] Last Month" at bounding box center [16, 36] width 28 height 6
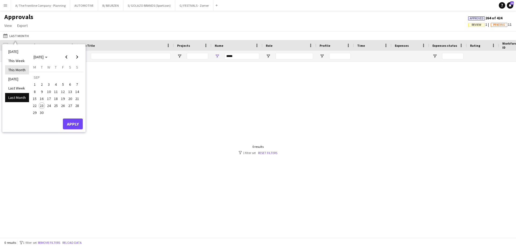
click at [17, 72] on li "This Month" at bounding box center [17, 69] width 24 height 9
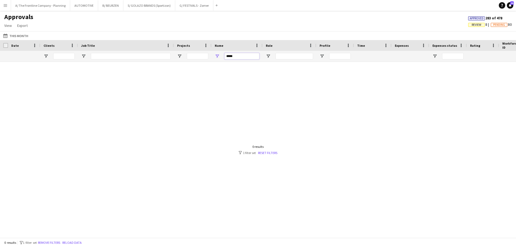
drag, startPoint x: 239, startPoint y: 57, endPoint x: 218, endPoint y: 58, distance: 20.8
click at [218, 58] on div "*****" at bounding box center [237, 56] width 51 height 11
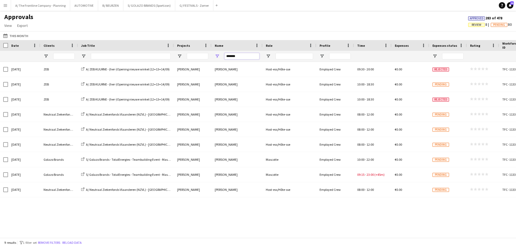
type input "*******"
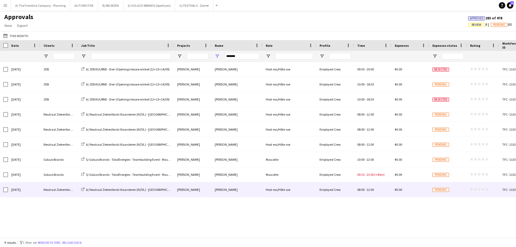
click at [43, 190] on div "Neutraal Ziekenfonds Vlaanderen" at bounding box center [59, 189] width 38 height 15
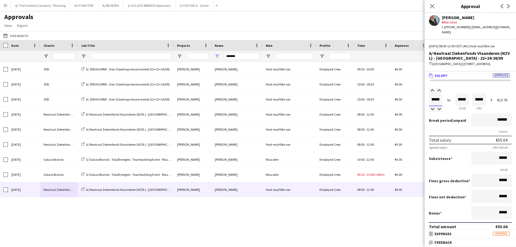
click at [437, 95] on input "*****" at bounding box center [435, 99] width 13 height 13
type input "*****"
click at [440, 88] on div at bounding box center [439, 90] width 7 height 5
type input "*****"
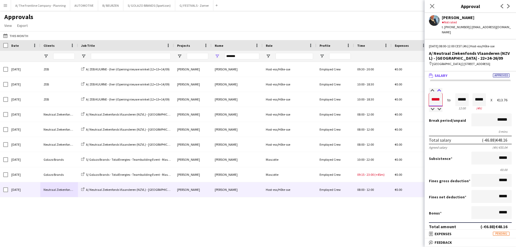
type input "*****"
click at [440, 88] on div at bounding box center [439, 90] width 7 height 5
click at [446, 113] on div "Break period /unpaid ******" at bounding box center [470, 120] width 83 height 14
click at [47, 6] on button "A/ The Frontline Company - Planning Close" at bounding box center [40, 5] width 59 height 10
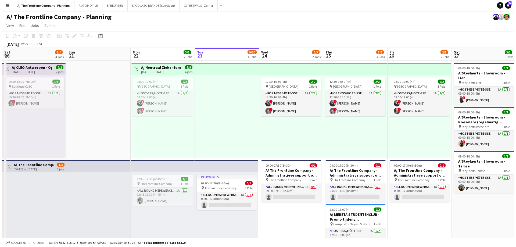
scroll to position [0, 155]
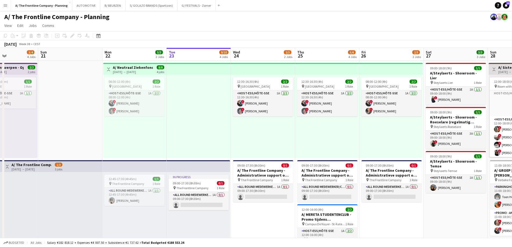
drag, startPoint x: 236, startPoint y: 145, endPoint x: 262, endPoint y: 144, distance: 26.1
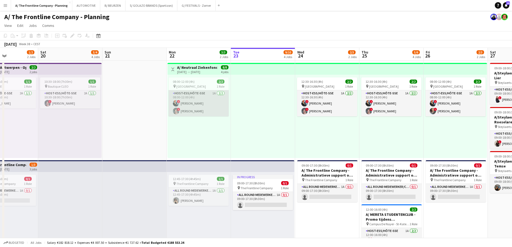
click at [202, 106] on app-card-role "Host-ess/Hôte-sse 1A [DATE] 08:00-12:00 (4h) ! [PERSON_NAME] ! [PERSON_NAME]" at bounding box center [199, 103] width 60 height 26
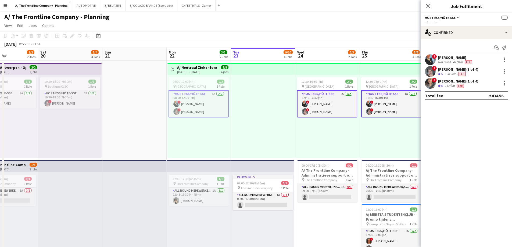
click at [452, 72] on div "130.9km" at bounding box center [451, 74] width 14 height 5
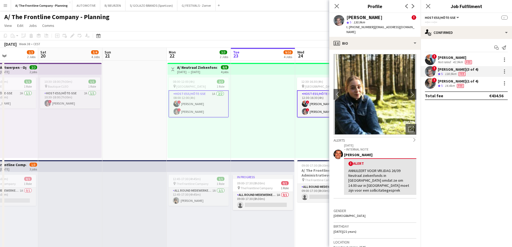
click at [211, 69] on h3 "A/ Neutraal Ziekenfonds Vlaanderen (NZVL) - [GEOGRAPHIC_DATA] - 22+24-26/09" at bounding box center [197, 67] width 40 height 5
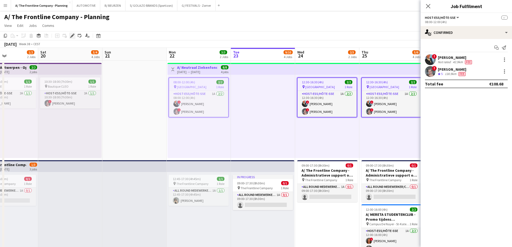
click at [74, 36] on icon "Edit" at bounding box center [72, 36] width 4 height 4
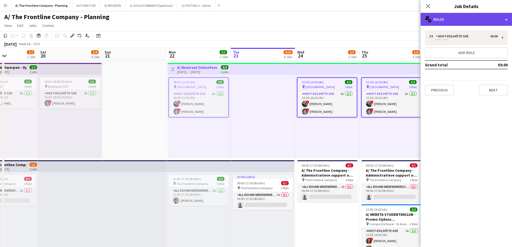
click at [466, 16] on div "multiple-users-add Roles" at bounding box center [466, 19] width 91 height 13
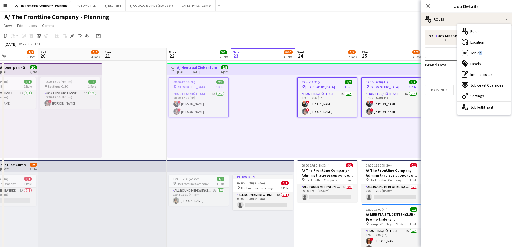
click at [478, 56] on div "ads-window Job Ad" at bounding box center [484, 53] width 53 height 11
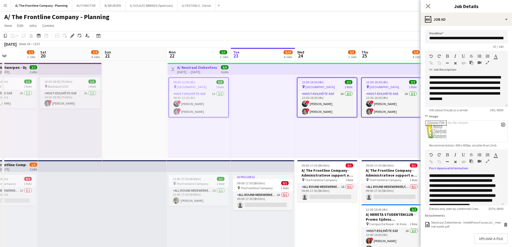
click at [488, 161] on icon "button" at bounding box center [487, 161] width 3 height 4
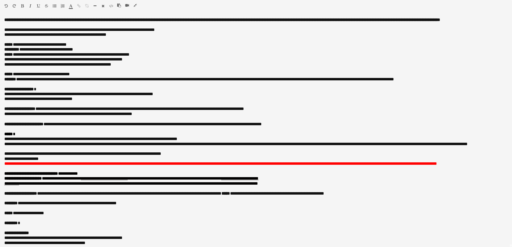
click at [136, 6] on icon "button" at bounding box center [135, 5] width 3 height 4
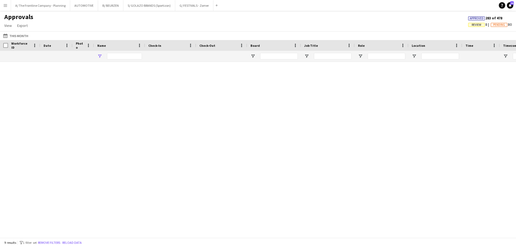
type input "*******"
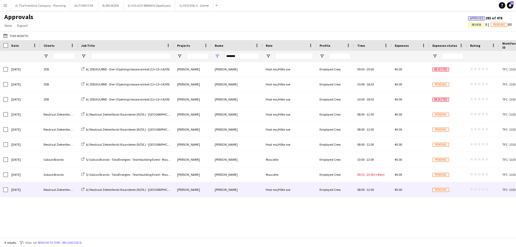
click at [44, 187] on div "Neutraal Ziekenfonds Vlaanderen" at bounding box center [59, 189] width 38 height 15
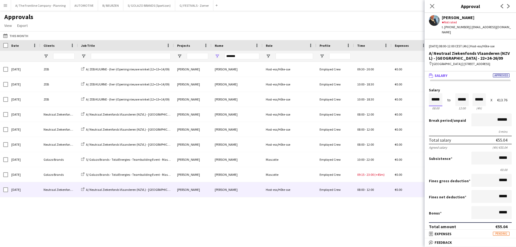
click at [439, 97] on input "*****" at bounding box center [435, 99] width 13 height 13
type input "*****"
click at [440, 88] on div at bounding box center [439, 90] width 7 height 5
type input "*****"
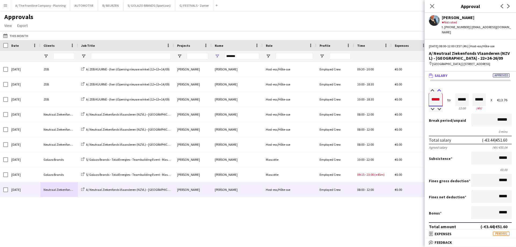
type input "*****"
click at [440, 88] on div at bounding box center [439, 90] width 7 height 5
click at [455, 152] on div "Subsistence *****" at bounding box center [470, 159] width 83 height 14
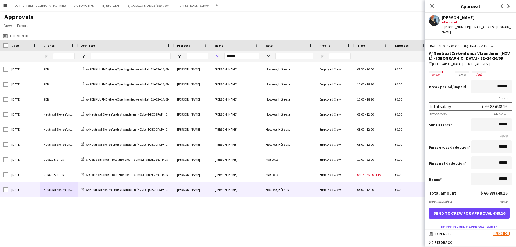
scroll to position [72, 0]
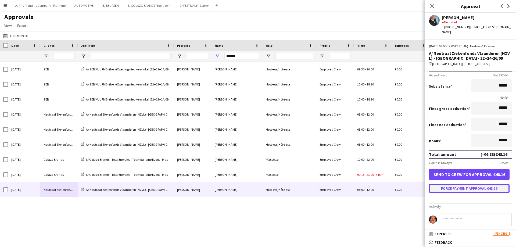
click at [469, 186] on button "Force payment approval €48.16" at bounding box center [469, 188] width 81 height 9
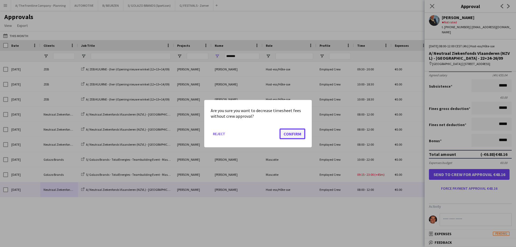
click at [291, 133] on button "Confirm" at bounding box center [293, 133] width 26 height 11
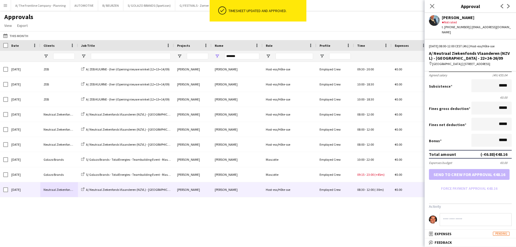
click at [453, 217] on input at bounding box center [476, 219] width 72 height 13
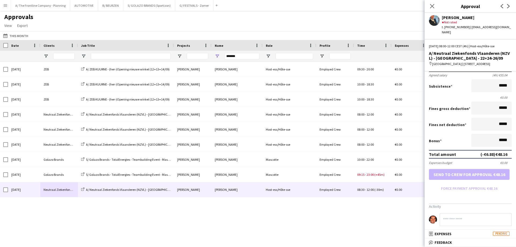
click at [216, 208] on div "[DATE] ZEB A/ ZEB KUURNE - (her-)Opening nieuwe [PERSON_NAME] (12+13+14/09) [PE…" at bounding box center [258, 148] width 516 height 172
click at [201, 56] on div "*******" at bounding box center [266, 56] width 532 height 11
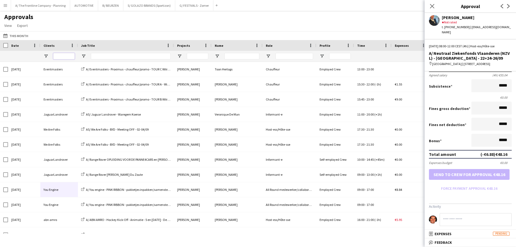
click at [67, 56] on input "Clients Filter Input" at bounding box center [64, 56] width 22 height 6
type input "********"
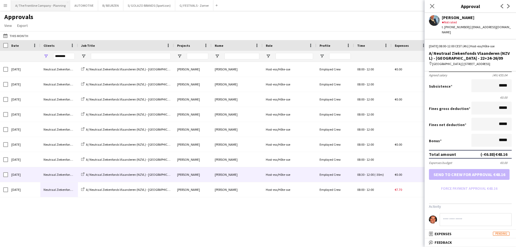
click at [45, 6] on button "A/ The Frontline Company - Planning Close" at bounding box center [40, 5] width 59 height 10
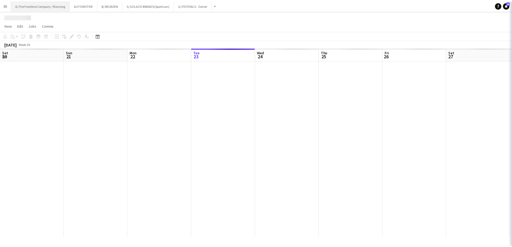
scroll to position [0, 129]
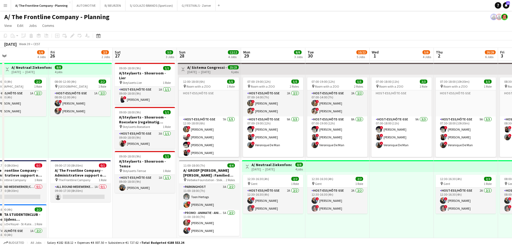
drag, startPoint x: 120, startPoint y: 120, endPoint x: 64, endPoint y: 108, distance: 56.6
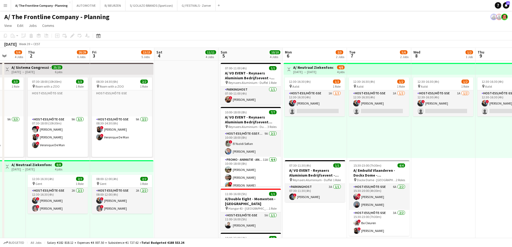
drag, startPoint x: 279, startPoint y: 150, endPoint x: 144, endPoint y: 136, distance: 136.0
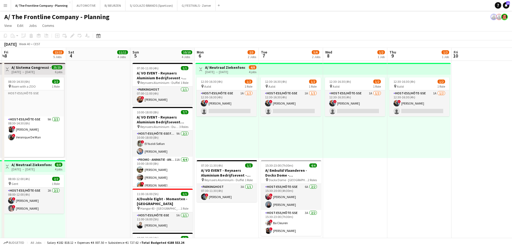
drag, startPoint x: 364, startPoint y: 136, endPoint x: 276, endPoint y: 130, distance: 88.6
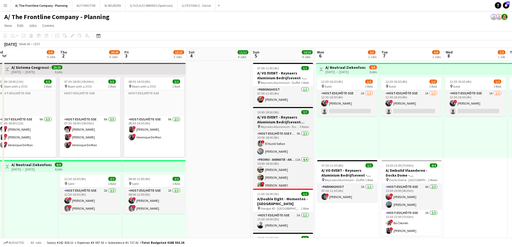
scroll to position [0, 116]
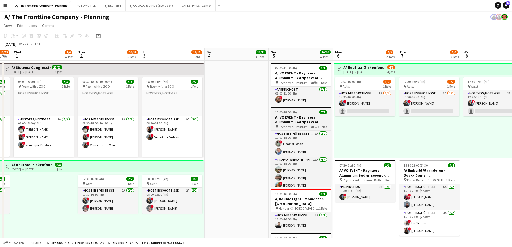
drag, startPoint x: 181, startPoint y: 132, endPoint x: 384, endPoint y: 116, distance: 204.2
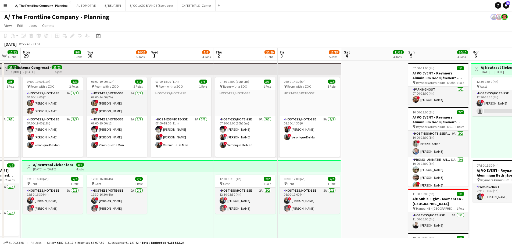
scroll to position [0, 165]
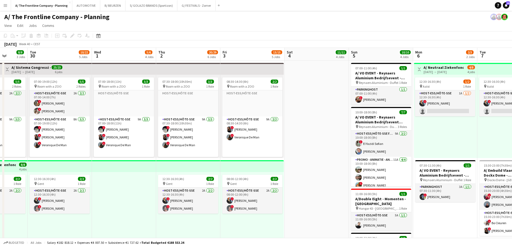
drag, startPoint x: 304, startPoint y: 133, endPoint x: 318, endPoint y: 128, distance: 15.7
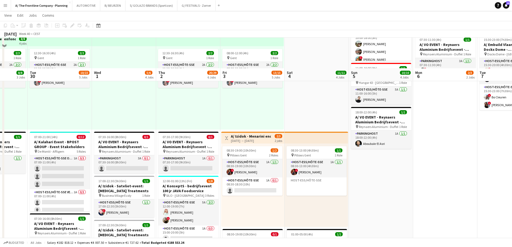
scroll to position [161, 0]
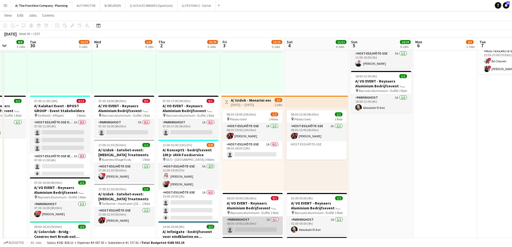
click at [247, 231] on app-card-role "Parkinghost 1A 0/1 08:30-19:00 (10h30m) single-neutral-actions" at bounding box center [253, 226] width 60 height 18
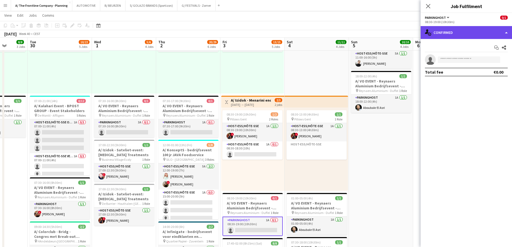
click at [461, 32] on div "single-neutral-actions-check-2 Confirmed" at bounding box center [466, 32] width 91 height 13
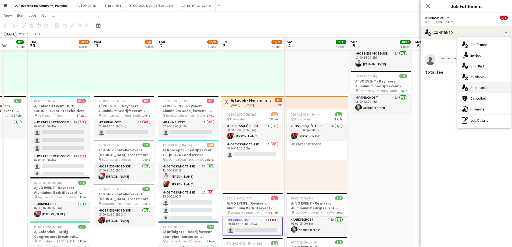
click at [475, 88] on span "Applicants" at bounding box center [479, 87] width 17 height 5
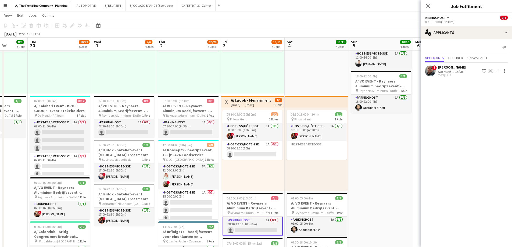
click at [393, 146] on app-date-cell "07:00-11:00 (4h) 1/1 A/ VO EVENT - Reynaers Aluminium Bedrijfsevent - PARKING L…" at bounding box center [381, 136] width 64 height 474
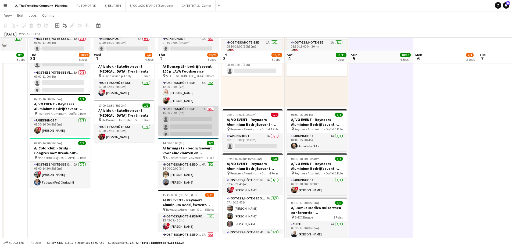
scroll to position [242, 0]
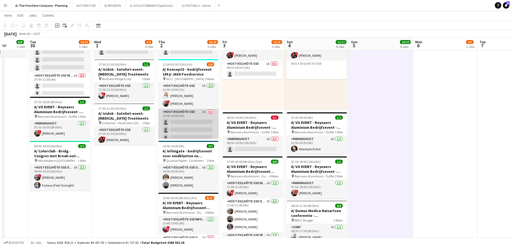
click at [176, 128] on app-card-role "Host-ess/Hôte-sse 1A 0/3 15:00-20:00 (5h) single-neutral-actions single-neutral…" at bounding box center [188, 126] width 60 height 34
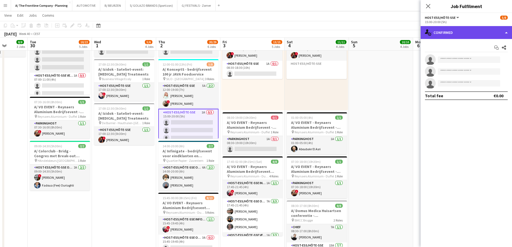
click at [457, 31] on div "single-neutral-actions-check-2 Confirmed" at bounding box center [466, 32] width 91 height 13
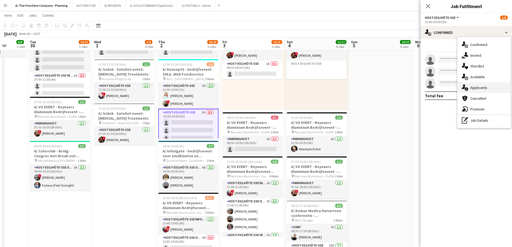
click at [475, 89] on span "Applicants" at bounding box center [479, 87] width 17 height 5
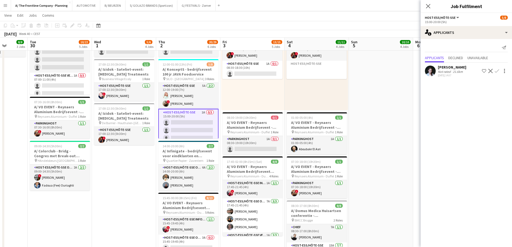
click at [456, 74] on div "[DATE] 14:07" at bounding box center [452, 75] width 29 height 3
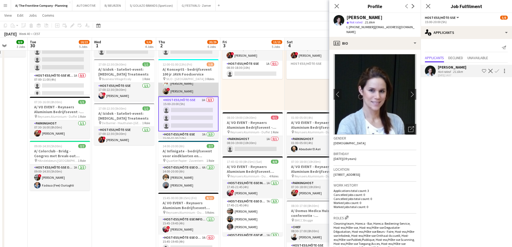
scroll to position [39, 0]
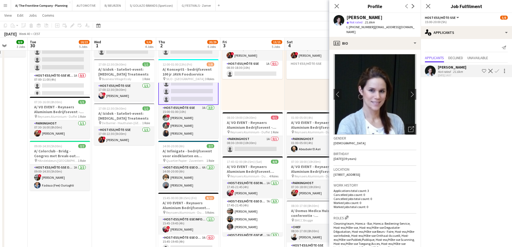
click at [117, 199] on app-date-cell "07:00-18:00 (11h) 3/3 pin Room with a ZOO 1 Role Host-ess/Hôte-sse Click to add…" at bounding box center [124, 55] width 64 height 474
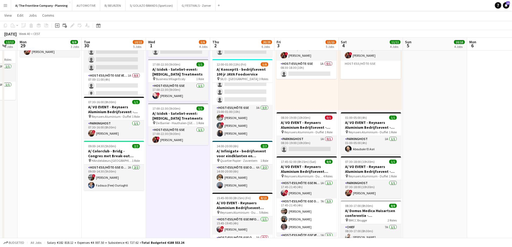
scroll to position [0, 158]
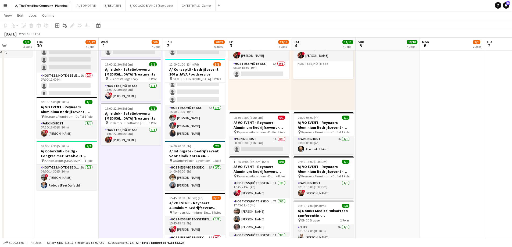
drag, startPoint x: 42, startPoint y: 167, endPoint x: 178, endPoint y: 156, distance: 135.8
click at [178, 156] on app-calendar-viewport "Sat 27 3/3 3 Jobs Sun 28 12/12 4 Jobs Mon 29 8/8 3 Jobs Tue 30 10/22 5 Jobs Wed…" at bounding box center [256, 60] width 512 height 562
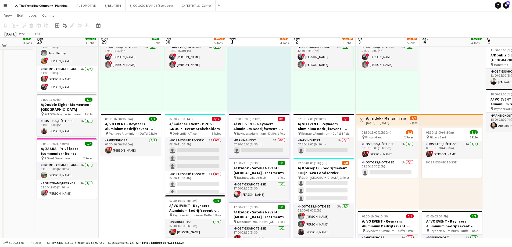
scroll to position [134, 0]
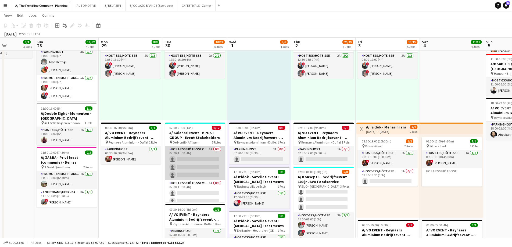
click at [198, 166] on app-card-role "Host-ess/Hôte-sse Onthaal-Accueill 1A 0/3 07:00-11:00 (4h) single-neutral-actio…" at bounding box center [195, 163] width 60 height 34
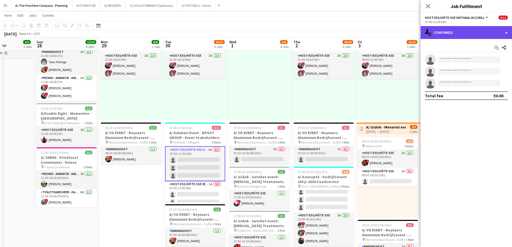
click at [468, 33] on div "single-neutral-actions-check-2 Confirmed" at bounding box center [466, 32] width 91 height 13
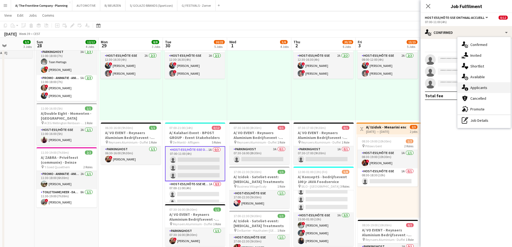
click at [481, 83] on div "single-neutral-actions-information Applicants" at bounding box center [484, 87] width 53 height 11
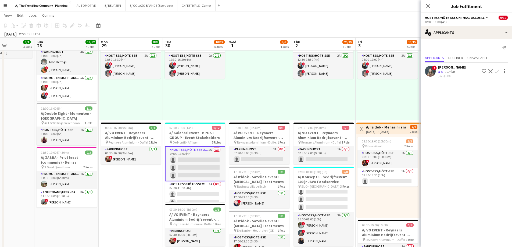
click at [449, 72] on div "10.4km" at bounding box center [450, 72] width 12 height 5
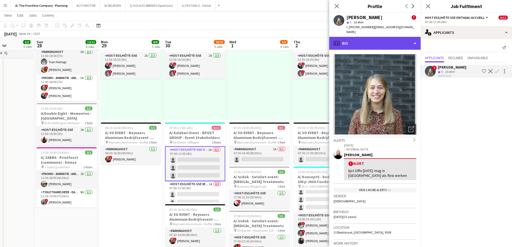
click at [379, 45] on div "profile Bio" at bounding box center [374, 43] width 91 height 13
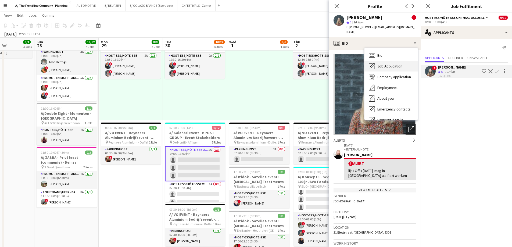
click at [382, 64] on span "Job Application" at bounding box center [390, 66] width 25 height 5
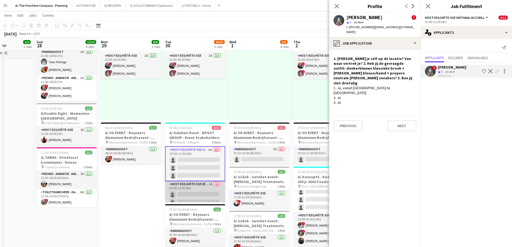
click at [190, 194] on app-card-role "Host-ess/Hôte-sse Vestiaire 1A 0/3 07:00-11:00 (4h) single-neutral-actions sing…" at bounding box center [195, 198] width 60 height 34
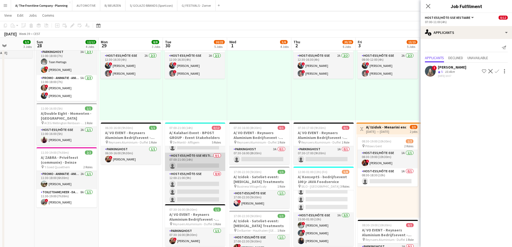
scroll to position [54, 0]
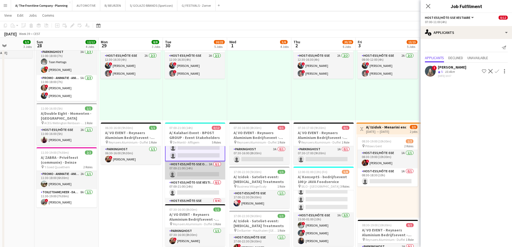
click at [189, 175] on app-card-role "Host-ess/Hôte-sse Onthaal-Accueill 3A 0/1 07:00-21:00 (14h) single-neutral-acti…" at bounding box center [195, 170] width 60 height 18
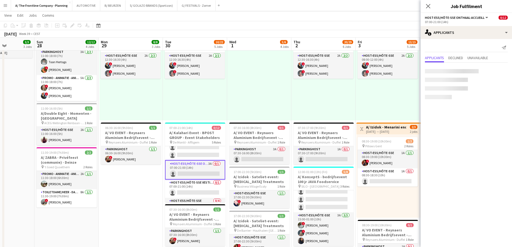
scroll to position [53, 0]
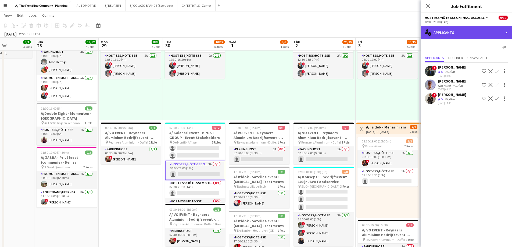
click at [460, 29] on div "single-neutral-actions-information Applicants" at bounding box center [466, 32] width 91 height 13
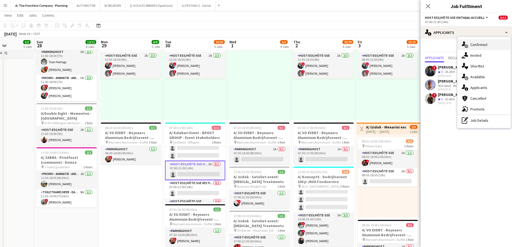
click at [476, 44] on span "Confirmed" at bounding box center [479, 44] width 17 height 5
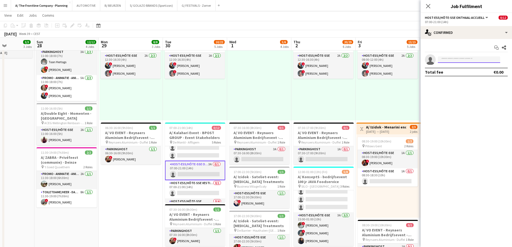
click at [452, 59] on input at bounding box center [469, 59] width 62 height 6
click at [471, 62] on input "**********" at bounding box center [469, 59] width 62 height 6
type input "**********"
click at [453, 87] on mat-expansion-panel "**********" at bounding box center [466, 143] width 91 height 208
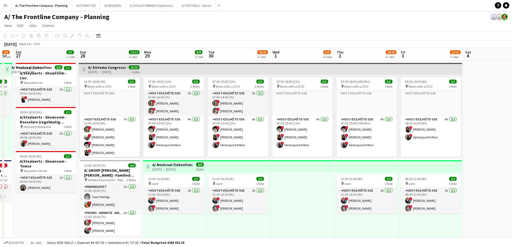
drag, startPoint x: 290, startPoint y: 147, endPoint x: 85, endPoint y: 137, distance: 205.2
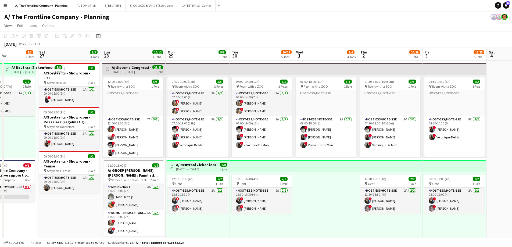
scroll to position [0, 223]
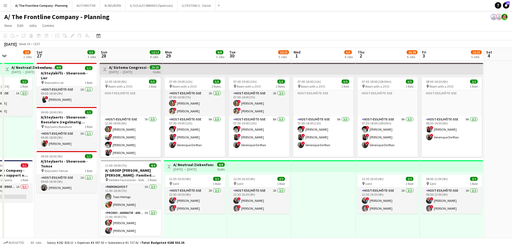
drag, startPoint x: 416, startPoint y: 187, endPoint x: 334, endPoint y: 178, distance: 82.0
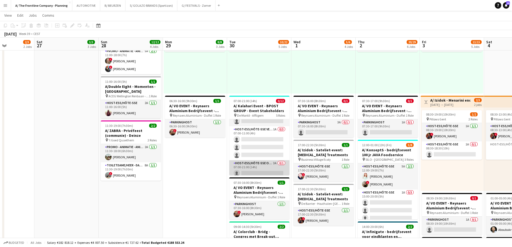
scroll to position [54, 0]
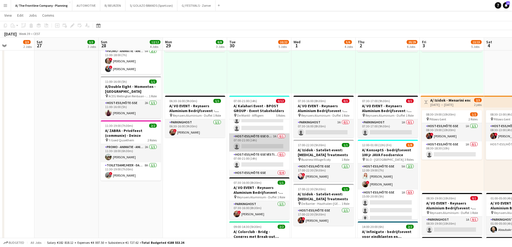
click at [257, 138] on app-card-role "Host-ess/Hôte-sse Onthaal-Accueill 3A 0/1 07:00-21:00 (14h) single-neutral-acti…" at bounding box center [259, 142] width 60 height 18
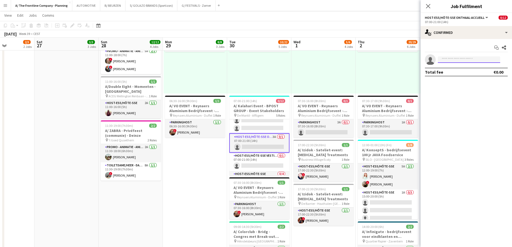
click at [459, 58] on input at bounding box center [469, 59] width 62 height 6
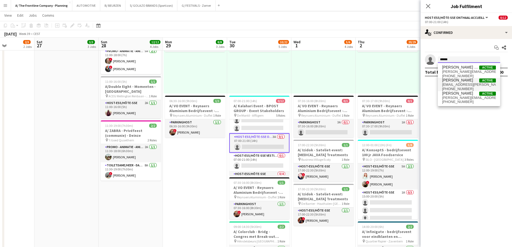
type input "*****"
click at [462, 86] on span "guemmar.nawal@gmail.com" at bounding box center [469, 85] width 54 height 4
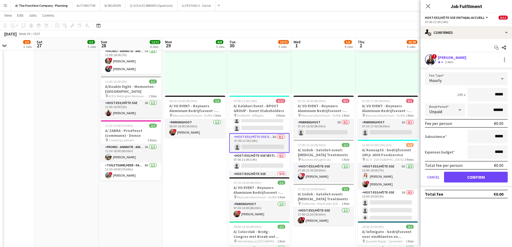
click at [446, 61] on div "3.4km" at bounding box center [449, 62] width 10 height 5
click at [469, 176] on button "Confirm" at bounding box center [476, 177] width 64 height 11
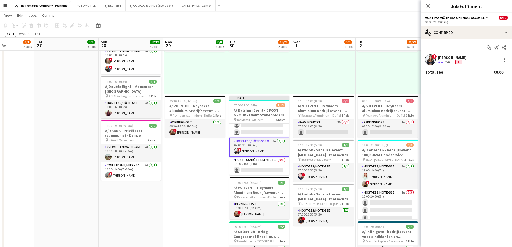
click at [452, 61] on div "3.4km" at bounding box center [449, 62] width 10 height 5
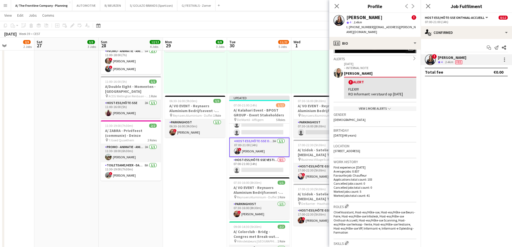
scroll to position [81, 0]
click at [505, 59] on div at bounding box center [504, 59] width 1 height 1
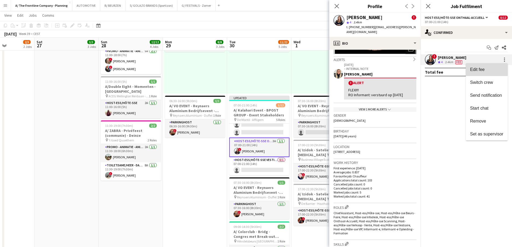
click at [483, 69] on span "Edit fee" at bounding box center [477, 69] width 15 height 5
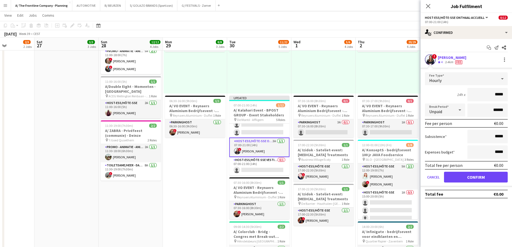
drag, startPoint x: 488, startPoint y: 96, endPoint x: 516, endPoint y: 95, distance: 28.3
click at [512, 95] on html "Menu Boards Boards Boards All jobs Status Workforce Workforce My Workforce Recr…" at bounding box center [256, 135] width 512 height 593
type input "******"
type input "*******"
click button "Confirm" at bounding box center [476, 177] width 64 height 11
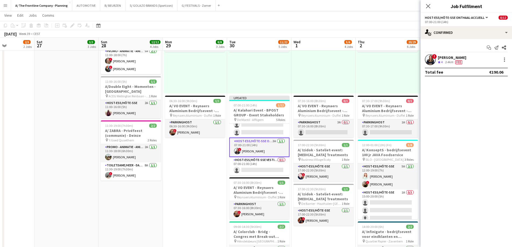
click at [376, 76] on div "12:30-16:30 (4h) 2/2 pin Gent 1 Role Host-ess/Hôte-sse 2A 2/2 12:30-16:30 (4h) …" at bounding box center [388, 51] width 64 height 83
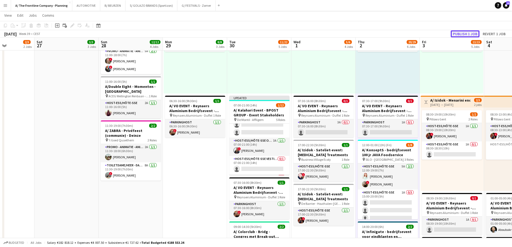
click at [467, 32] on button "Publish 1 job" at bounding box center [465, 33] width 29 height 7
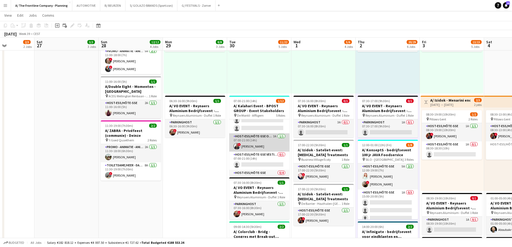
click at [264, 143] on app-card-role "Host-ess/Hôte-sse Onthaal-Accueill 3A 1/1 07:00-21:00 (14h) ! Nawal Guemmar" at bounding box center [259, 142] width 60 height 18
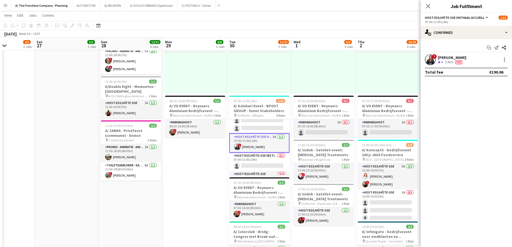
click at [444, 58] on div "[PERSON_NAME]" at bounding box center [452, 57] width 29 height 5
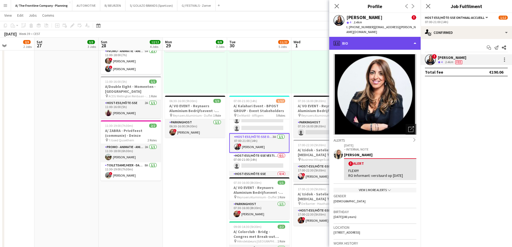
click at [369, 37] on div "profile Bio" at bounding box center [374, 43] width 91 height 13
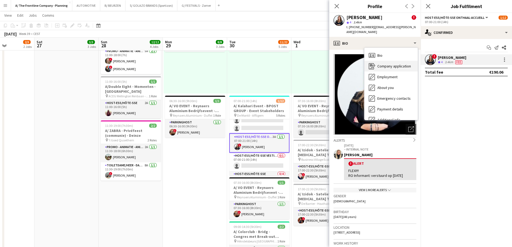
click at [384, 64] on span "Company application" at bounding box center [395, 66] width 34 height 5
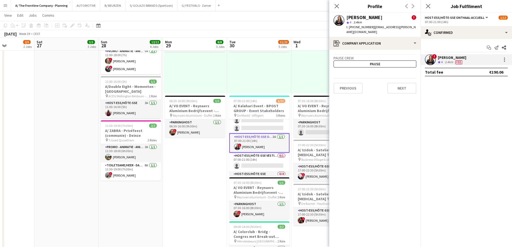
click at [65, 89] on app-date-cell "09:00-18:00 (9h) 1/1 A/Steylaerts - Showroom - Lier pin Steylaerts Lier 1 Role …" at bounding box center [66, 136] width 64 height 474
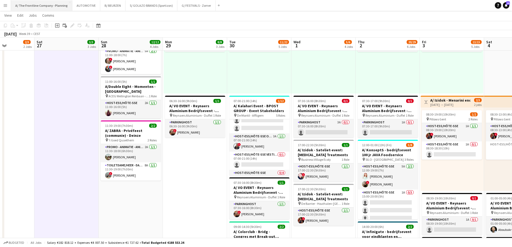
click at [32, 6] on button "A/ The Frontline Company - Planning Close" at bounding box center [41, 5] width 61 height 10
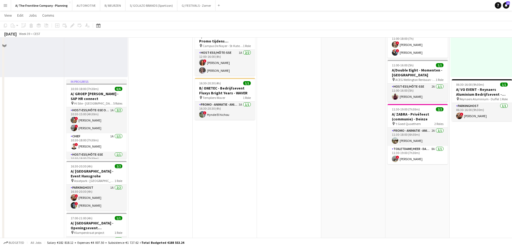
scroll to position [188, 0]
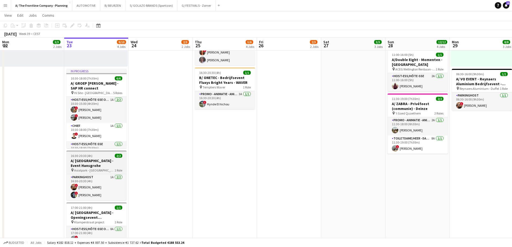
click at [100, 165] on h3 "A/ [GEOGRAPHIC_DATA] - Event Hansgrohe" at bounding box center [96, 163] width 60 height 10
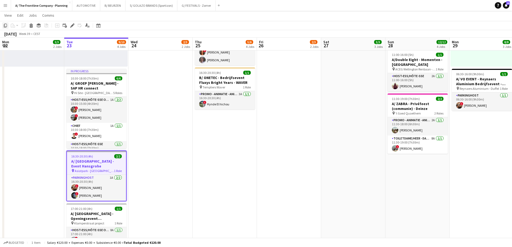
click at [5, 26] on icon "Copy" at bounding box center [5, 25] width 4 height 4
click at [227, 144] on app-date-cell "12:30-16:30 (4h) 2/2 pin Kortrijk 1 Role Host-ess/Hôte-sse 1A 2/2 12:30-16:30 (…" at bounding box center [225, 109] width 64 height 474
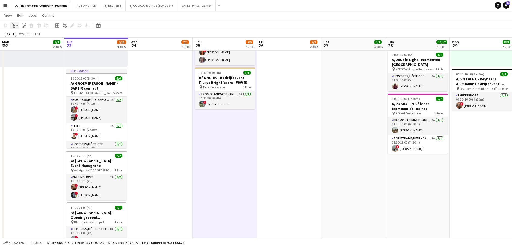
click at [17, 26] on app-action-btn "Paste" at bounding box center [15, 25] width 10 height 6
click at [22, 33] on div "Paste Ctrl+V Paste with crew Ctrl+Shift+V" at bounding box center [40, 40] width 60 height 23
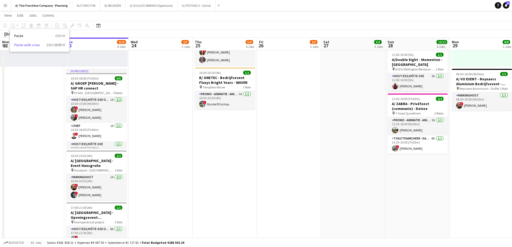
click at [30, 43] on link "Paste with crew Ctrl+Shift+V" at bounding box center [39, 44] width 51 height 5
click at [172, 114] on app-date-cell "12:30-16:30 (4h) 2/2 pin Kortrijk 1 Role Host-ess/Hôte-sse 1A 2/2 12:30-16:30 (…" at bounding box center [161, 109] width 64 height 474
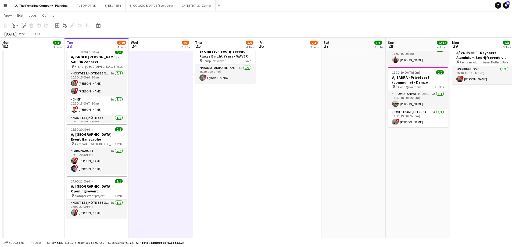
scroll to position [215, 0]
click at [229, 121] on app-date-cell "12:30-16:30 (4h) 2/2 pin Kortrijk 1 Role Host-ess/Hôte-sse 1A 2/2 12:30-16:30 (…" at bounding box center [225, 82] width 64 height 474
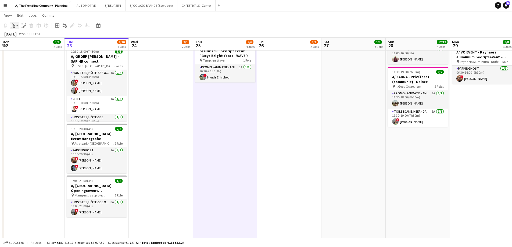
click at [14, 25] on icon "Paste" at bounding box center [13, 25] width 4 height 4
click at [18, 44] on link "Paste with crew Ctrl+Shift+V" at bounding box center [39, 44] width 51 height 5
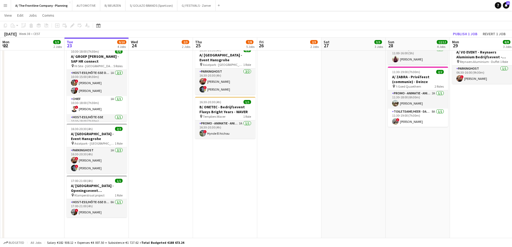
click at [161, 127] on app-date-cell "12:30-16:30 (4h) 2/2 pin Kortrijk 1 Role Host-ess/Hôte-sse 1A 2/2 12:30-16:30 (…" at bounding box center [161, 82] width 64 height 474
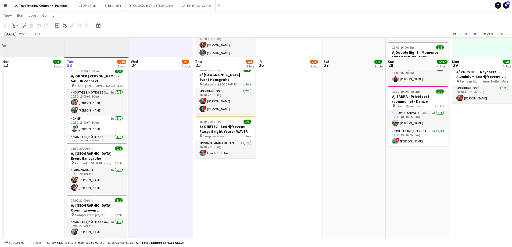
scroll to position [161, 0]
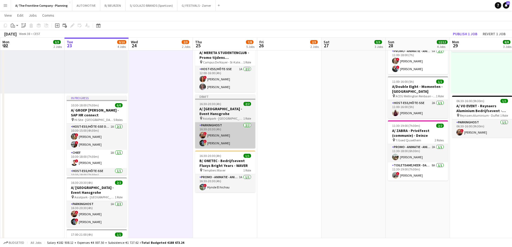
click at [210, 141] on app-card-role "Parkinghost 2/2 16:30-20:30 (4h) ! Driss Linsingh ! Johan Witters" at bounding box center [225, 135] width 60 height 26
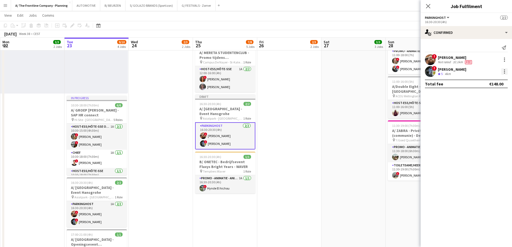
click at [505, 72] on div at bounding box center [505, 71] width 6 height 6
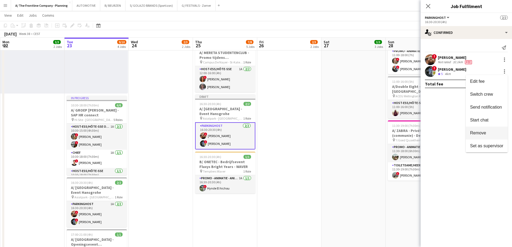
click at [480, 133] on span "Remove" at bounding box center [478, 133] width 16 height 5
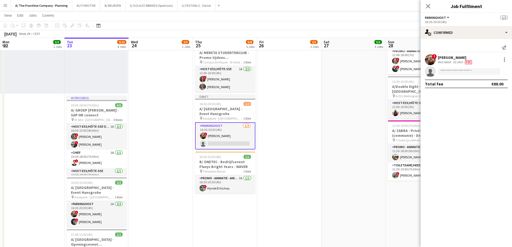
click at [313, 104] on app-date-cell "08:00-12:00 (4h) 2/2 pin Kortrijk 1 Role Host-ess/Hôte-sse 1A 2/2 08:00-12:00 (…" at bounding box center [289, 136] width 64 height 474
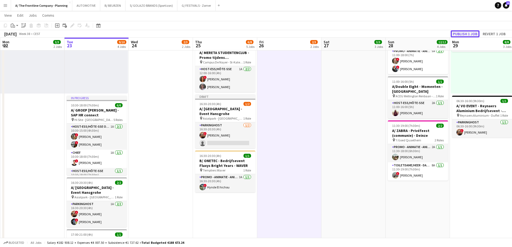
click at [466, 34] on button "Publish 1 job" at bounding box center [465, 33] width 29 height 7
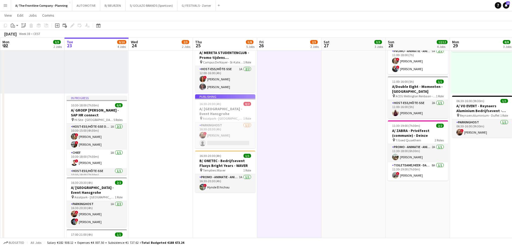
click at [306, 132] on app-date-cell "08:00-12:00 (4h) 2/2 pin Kortrijk 1 Role Host-ess/Hôte-sse 1A 2/2 08:00-12:00 (…" at bounding box center [289, 136] width 64 height 474
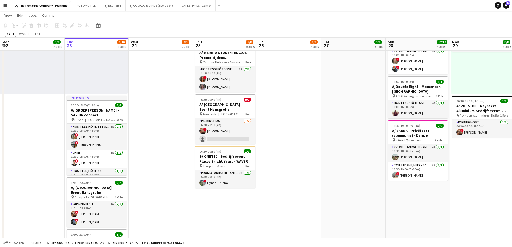
click at [158, 115] on app-date-cell "12:30-16:30 (4h) 2/2 pin Kortrijk 1 Role Host-ess/Hôte-sse 1A 2/2 12:30-16:30 (…" at bounding box center [161, 136] width 64 height 474
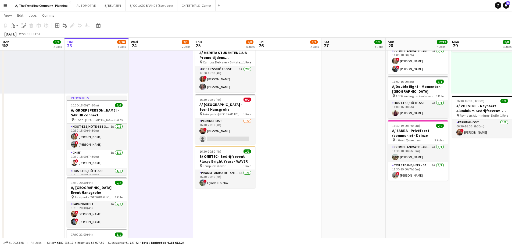
click at [164, 129] on app-date-cell "12:30-16:30 (4h) 2/2 pin Kortrijk 1 Role Host-ess/Hôte-sse 1A 2/2 12:30-16:30 (…" at bounding box center [161, 136] width 64 height 474
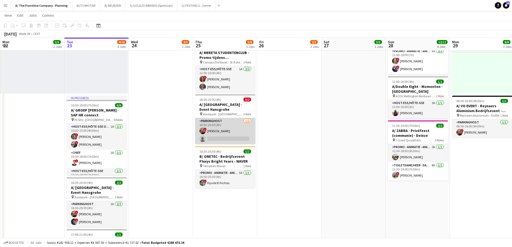
click at [214, 129] on app-card-role "Parkinghost 1/2 16:30-20:30 (4h) ! Driss Linsingh single-neutral-actions" at bounding box center [225, 131] width 60 height 26
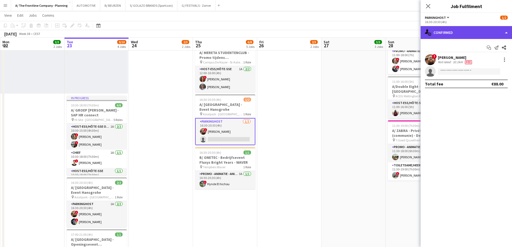
click at [459, 31] on div "single-neutral-actions-check-2 Confirmed" at bounding box center [466, 32] width 91 height 13
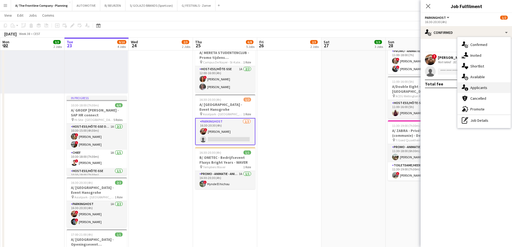
click at [475, 91] on div "single-neutral-actions-information Applicants" at bounding box center [484, 87] width 53 height 11
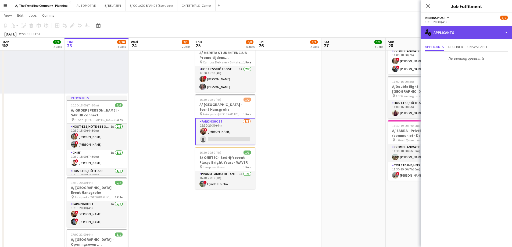
click at [468, 31] on div "single-neutral-actions-information Applicants" at bounding box center [466, 32] width 91 height 13
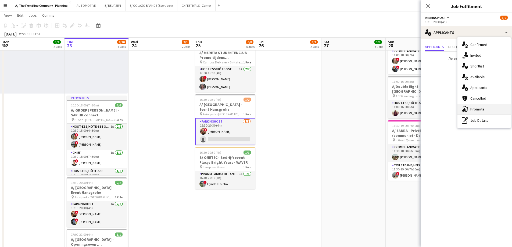
click at [478, 109] on span "Promote" at bounding box center [478, 109] width 14 height 5
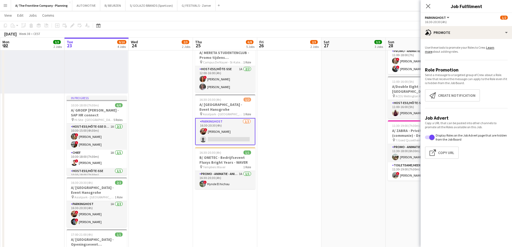
click at [463, 86] on app-promote-tab "Use these tools to promote your Roles to Crew. Learn more about adding roles. R…" at bounding box center [466, 103] width 91 height 120
click at [461, 90] on button "Create notification Create notification" at bounding box center [452, 95] width 55 height 12
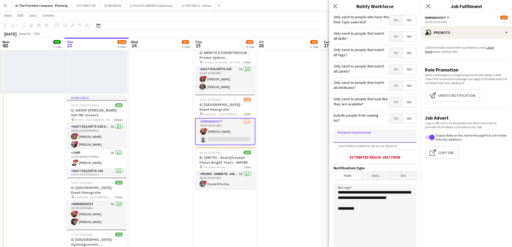
click at [370, 135] on input at bounding box center [375, 135] width 83 height 13
type input "*****"
drag, startPoint x: 338, startPoint y: 200, endPoint x: 286, endPoint y: 184, distance: 54.0
click at [286, 184] on body "Menu Boards Boards Boards All jobs Status Workforce Workforce My Workforce Recr…" at bounding box center [256, 135] width 512 height 593
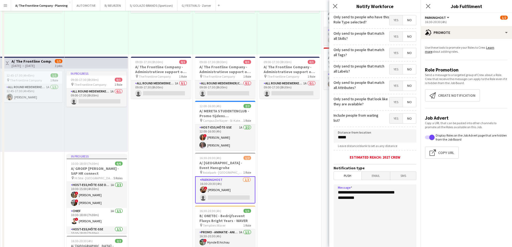
scroll to position [188, 0]
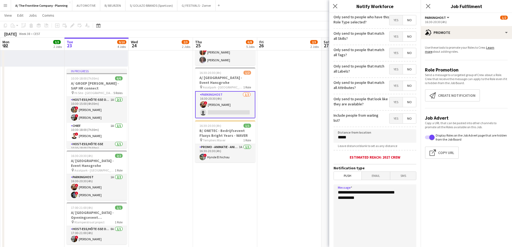
click at [406, 194] on textarea "**********" at bounding box center [375, 218] width 83 height 66
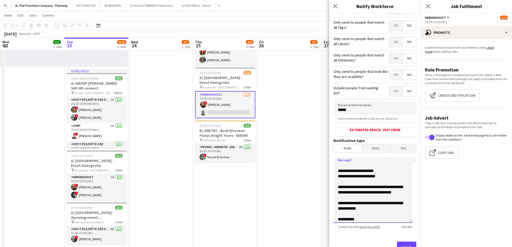
scroll to position [49, 0]
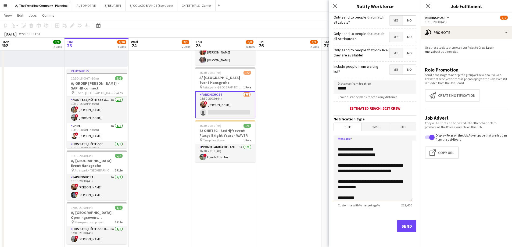
type textarea "**********"
click at [401, 223] on button "Send" at bounding box center [406, 226] width 19 height 12
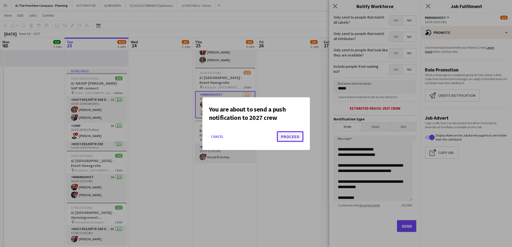
click at [295, 138] on button "Proceed" at bounding box center [290, 136] width 27 height 11
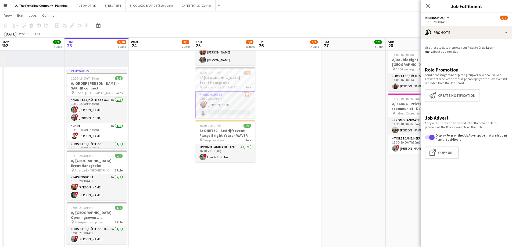
click at [148, 141] on app-date-cell "12:30-16:30 (4h) 2/2 pin Kortrijk 1 Role Host-ess/Hôte-sse 1A 2/2 12:30-16:30 (…" at bounding box center [161, 109] width 64 height 474
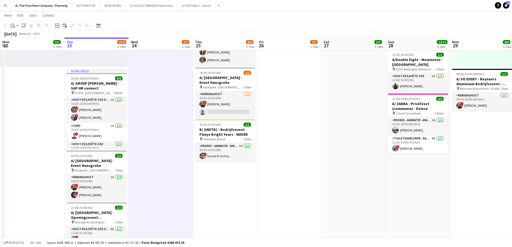
click at [55, 85] on app-date-cell "Toggle View A/ Neutraal Ziekenfonds Vlaanderen (NZVL) - Kortrijk - 22+24-26/09 …" at bounding box center [32, 109] width 64 height 474
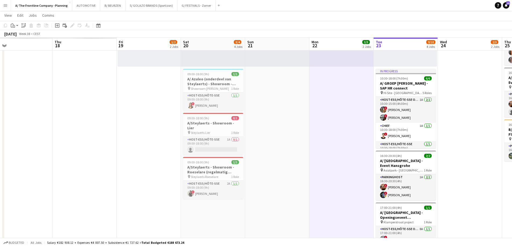
drag, startPoint x: 262, startPoint y: 98, endPoint x: 279, endPoint y: 94, distance: 16.9
click at [342, 84] on app-calendar-viewport "Tue 16 Wed 17 Thu 18 Fri 19 1/2 2 Jobs Sat 20 3/4 4 Jobs Sun 21 Mon 22 3/3 2 Jo…" at bounding box center [256, 114] width 512 height 562
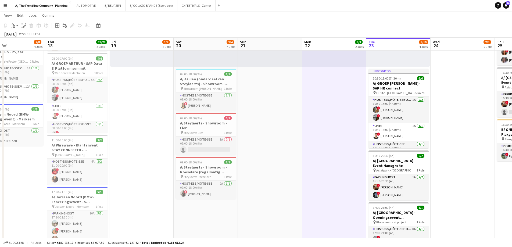
scroll to position [0, 116]
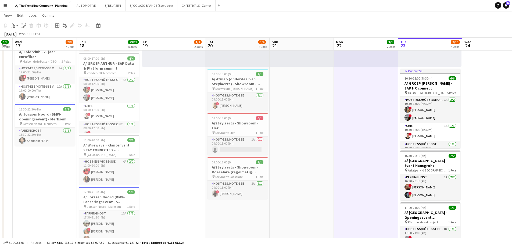
drag, startPoint x: 143, startPoint y: 122, endPoint x: 175, endPoint y: 115, distance: 32.6
click at [175, 115] on app-calendar-viewport "Mon 15 2/2 1 Job Tue 16 5/5 2 Jobs Wed 17 7/8 4 Jobs Thu 18 29/29 5 Jobs Fri 19…" at bounding box center [256, 114] width 512 height 562
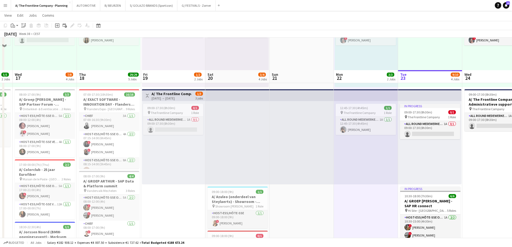
scroll to position [103, 0]
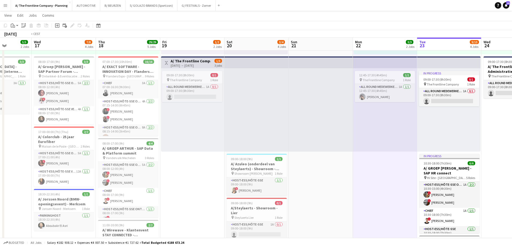
drag, startPoint x: 183, startPoint y: 155, endPoint x: 320, endPoint y: 144, distance: 137.6
click at [356, 145] on app-calendar-viewport "Mon 15 2/2 1 Job Tue 16 5/5 2 Jobs Wed 17 7/8 4 Jobs Thu 18 29/29 5 Jobs Fri 19…" at bounding box center [256, 199] width 512 height 562
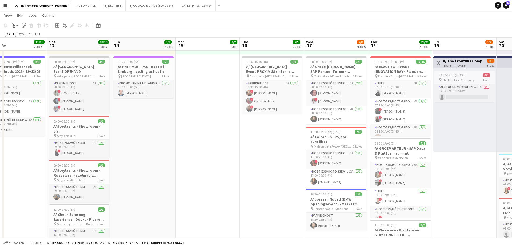
scroll to position [0, 144]
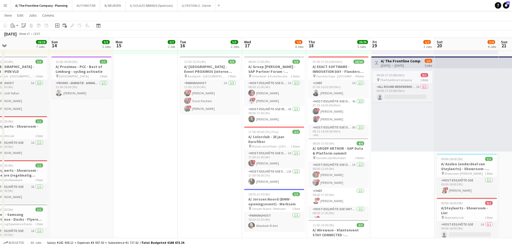
drag, startPoint x: 94, startPoint y: 145, endPoint x: 407, endPoint y: 155, distance: 313.0
click at [407, 155] on app-calendar-viewport "Thu 11 Fri 12 11/11 2 Jobs Sat 13 18/18 7 Jobs Sun 14 3/3 2 Jobs Mon 15 2/2 1 J…" at bounding box center [256, 199] width 512 height 562
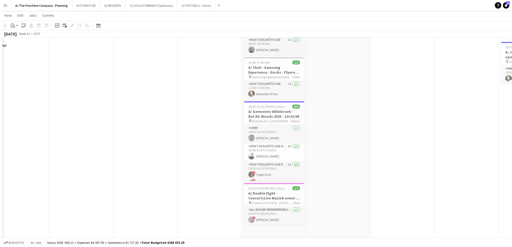
scroll to position [269, 0]
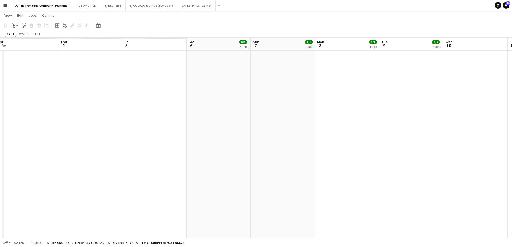
drag, startPoint x: 109, startPoint y: 142, endPoint x: 503, endPoint y: 144, distance: 394.6
click at [503, 144] on app-calendar-viewport "Mon 1 Tue 2 Wed 3 Thu 4 Fri 5 Sat 6 6/6 5 Jobs Sun 7 1/1 1 Job Mon 8 1/1 1 Job …" at bounding box center [256, 33] width 512 height 562
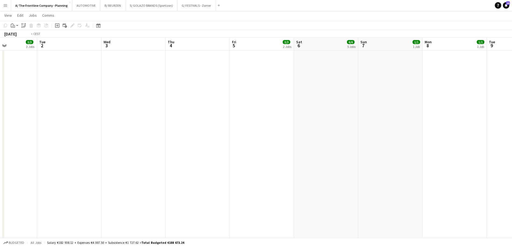
drag, startPoint x: 240, startPoint y: 141, endPoint x: 412, endPoint y: 136, distance: 172.0
click at [412, 136] on app-calendar-viewport "Sat 30 Sun 31 Mon 1 3/3 3 Jobs Tue 2 Wed 3 Thu 4 Fri 5 3/3 2 Jobs Sat 6 6/6 5 J…" at bounding box center [256, 33] width 512 height 562
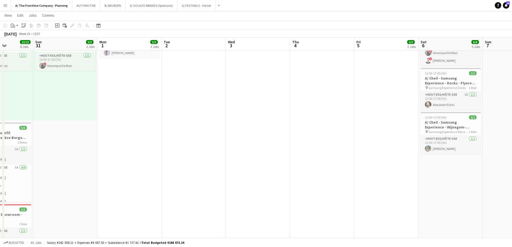
scroll to position [0, 125]
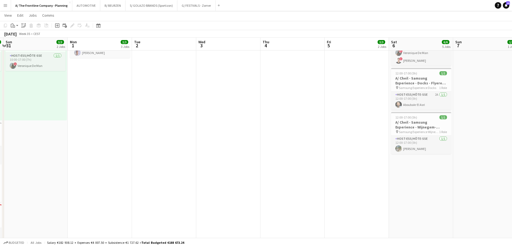
drag, startPoint x: 166, startPoint y: 148, endPoint x: 325, endPoint y: 144, distance: 159.3
click at [325, 144] on app-calendar-viewport "Fri 29 2/2 1 Job Sat 30 13/13 8 Jobs Sun 31 3/3 2 Jobs Mon 1 3/3 3 Jobs Tue 2 W…" at bounding box center [256, 186] width 512 height 599
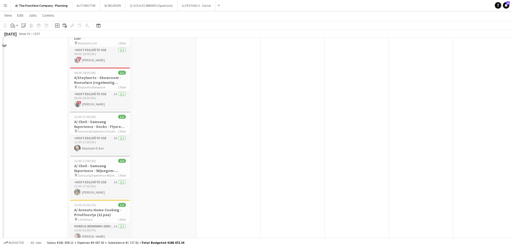
scroll to position [323, 0]
